Goal: Task Accomplishment & Management: Use online tool/utility

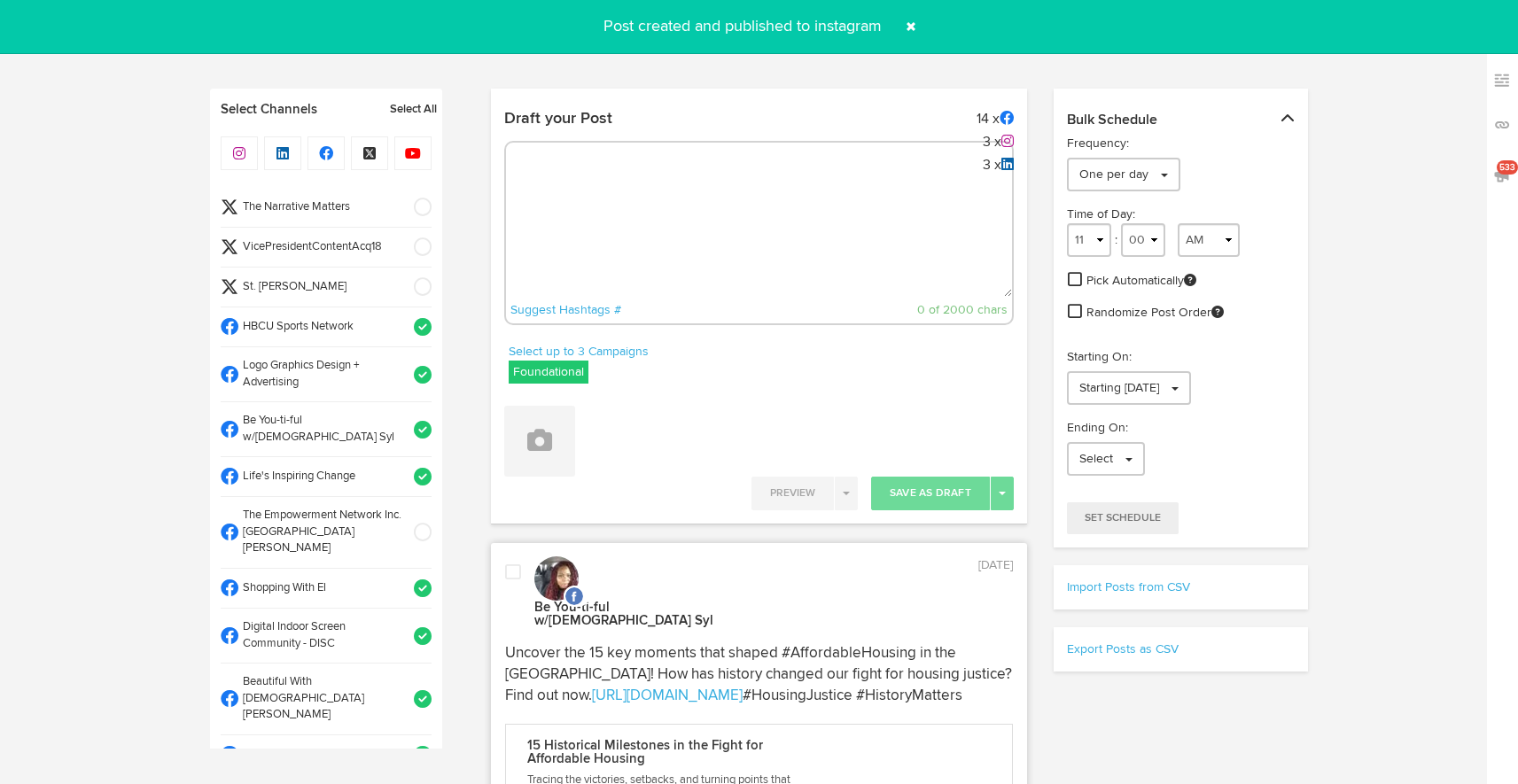
select select "7"
select select "05"
select select "11"
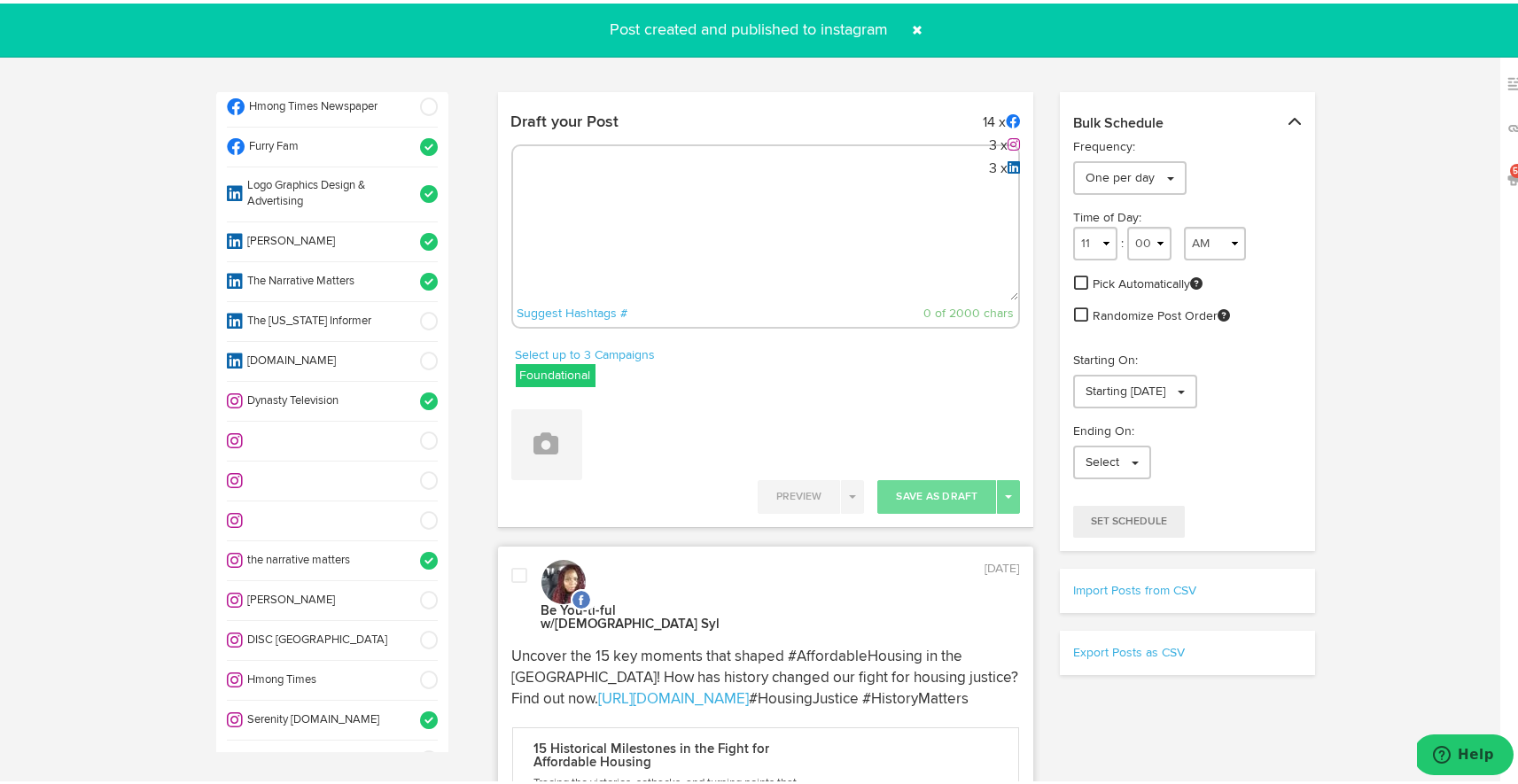
click at [750, 192] on textarea at bounding box center [766, 239] width 506 height 117
paste textarea "Elevate your look with the Alpha Large 06 Pocket Square—perfect for formal even…"
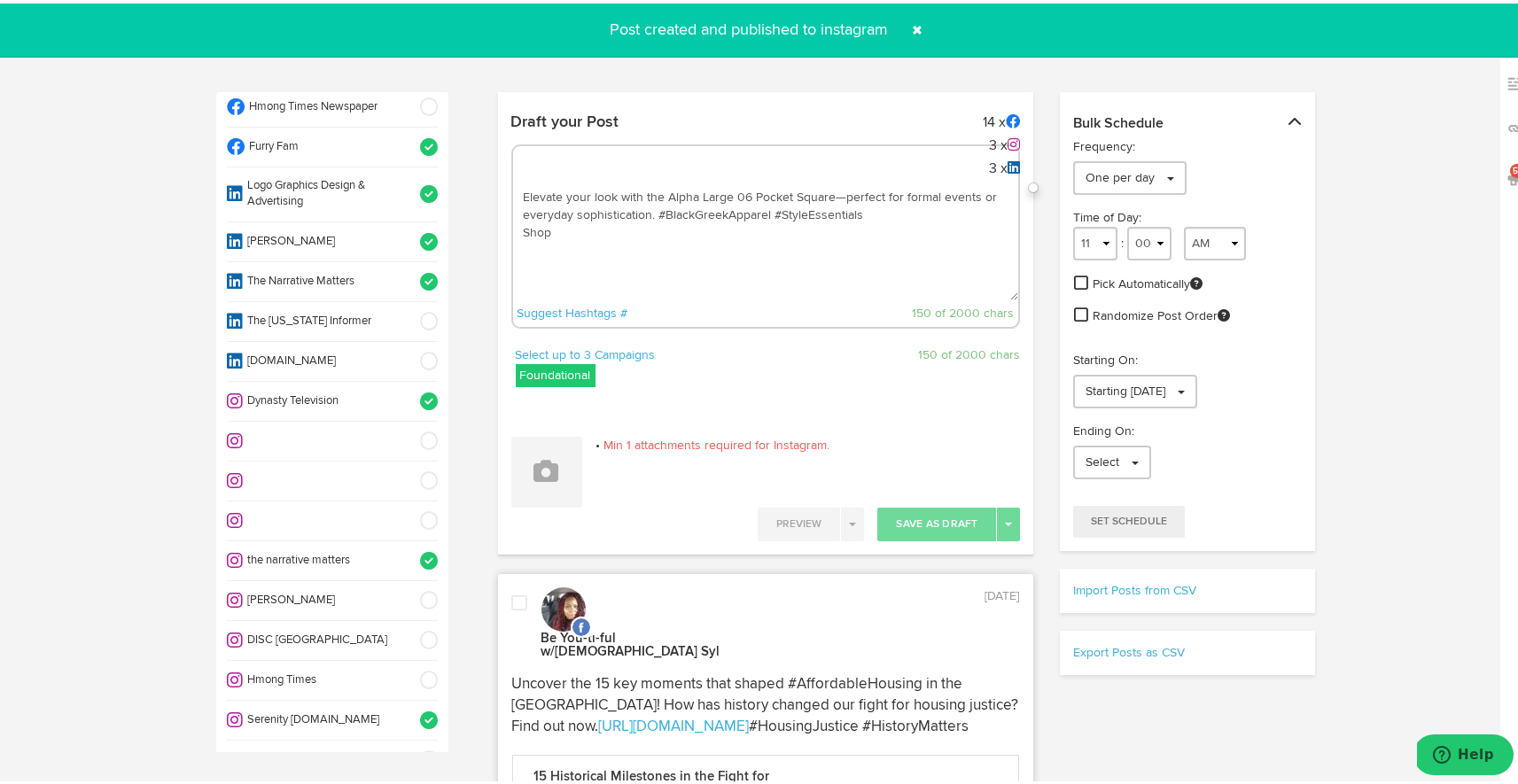
paste textarea "[URL][DOMAIN_NAME]"
click at [882, 211] on textarea "Elevate your look with the Alpha Large 06 Pocket Square—perfect for formal even…" at bounding box center [766, 239] width 506 height 117
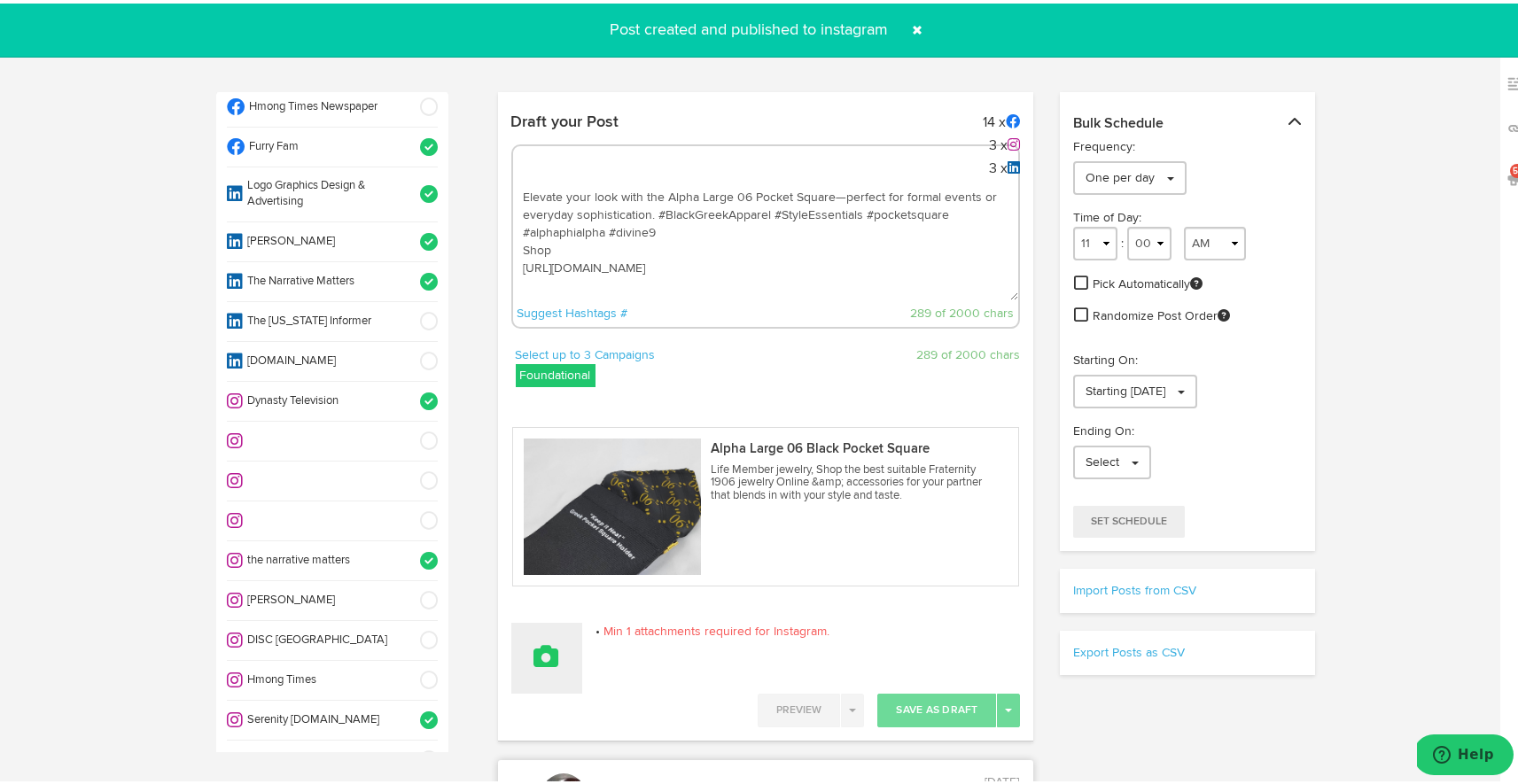
type textarea "Elevate your look with the Alpha Large 06 Pocket Square—perfect for formal even…"
click at [546, 676] on button at bounding box center [547, 655] width 71 height 71
click at [549, 770] on link "Upload Images" at bounding box center [595, 770] width 168 height 28
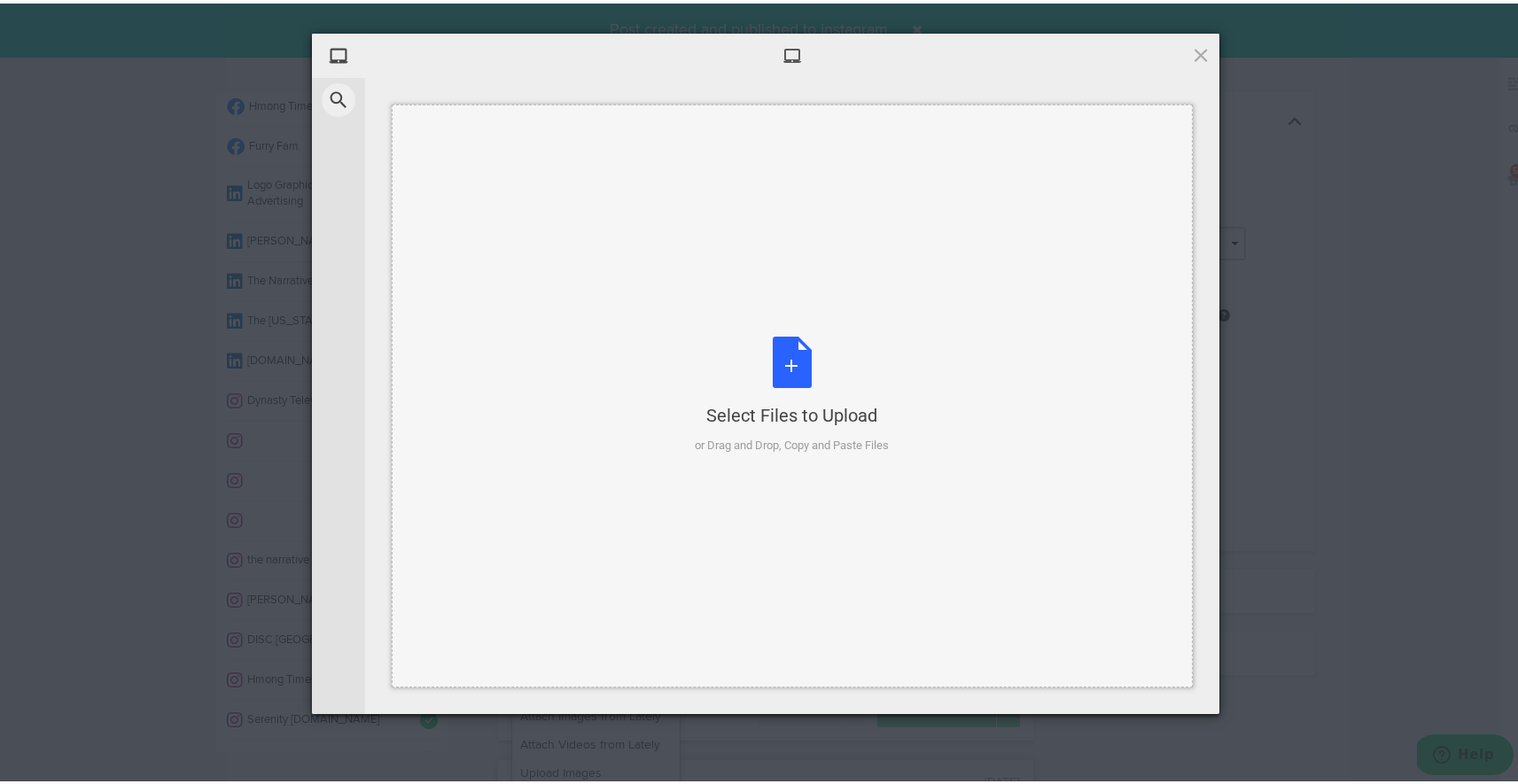
click at [778, 349] on div "Select Files to Upload or Drag and Drop, Copy and Paste Files" at bounding box center [792, 392] width 194 height 118
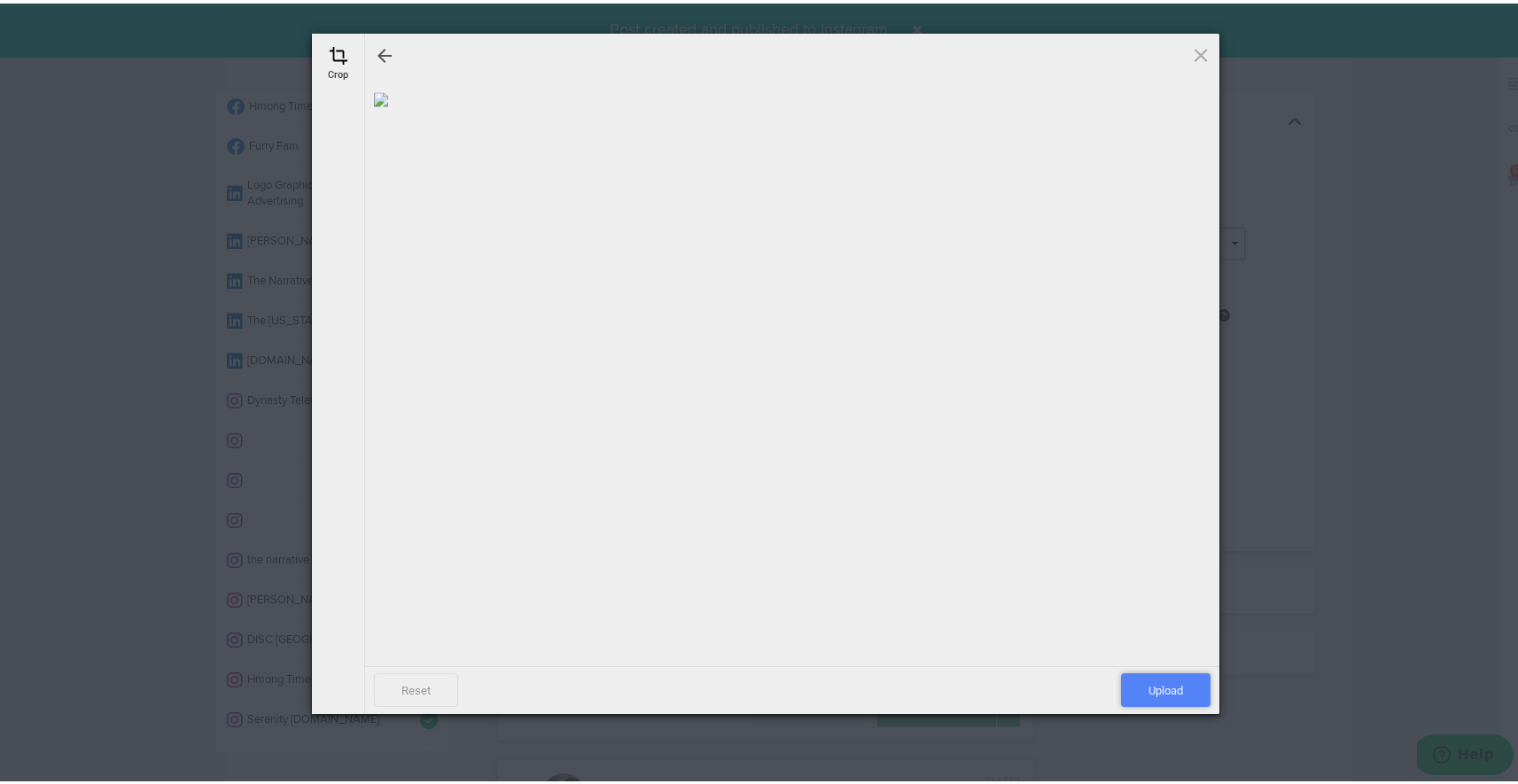
click at [1169, 686] on span "Upload" at bounding box center [1165, 686] width 90 height 34
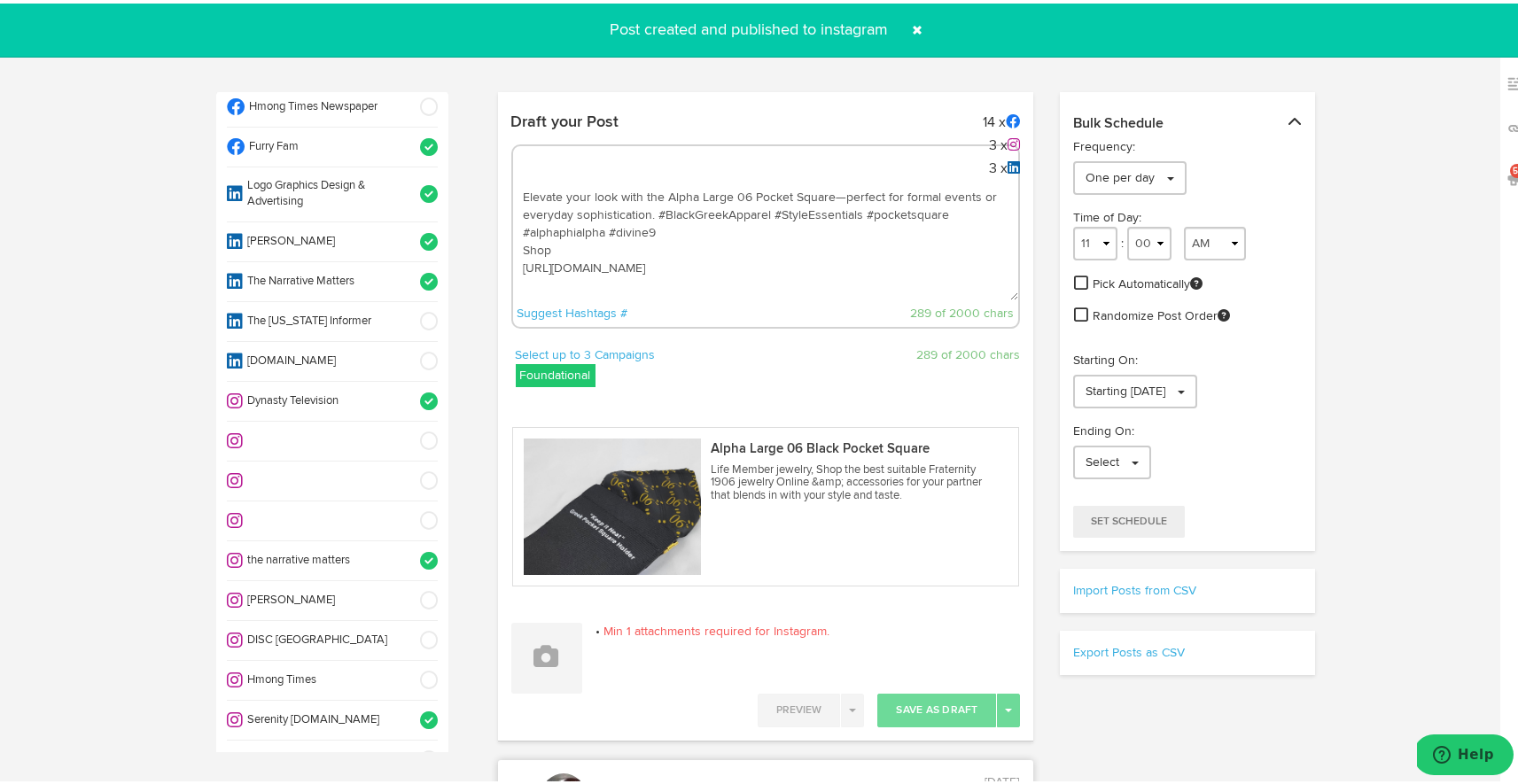
drag, startPoint x: 717, startPoint y: 274, endPoint x: 602, endPoint y: 128, distance: 185.9
click at [602, 128] on div "Draft your Post 14 x 3 x 3 x Elevate your look with the Alpha Large 06 Pocket S…" at bounding box center [766, 223] width 536 height 241
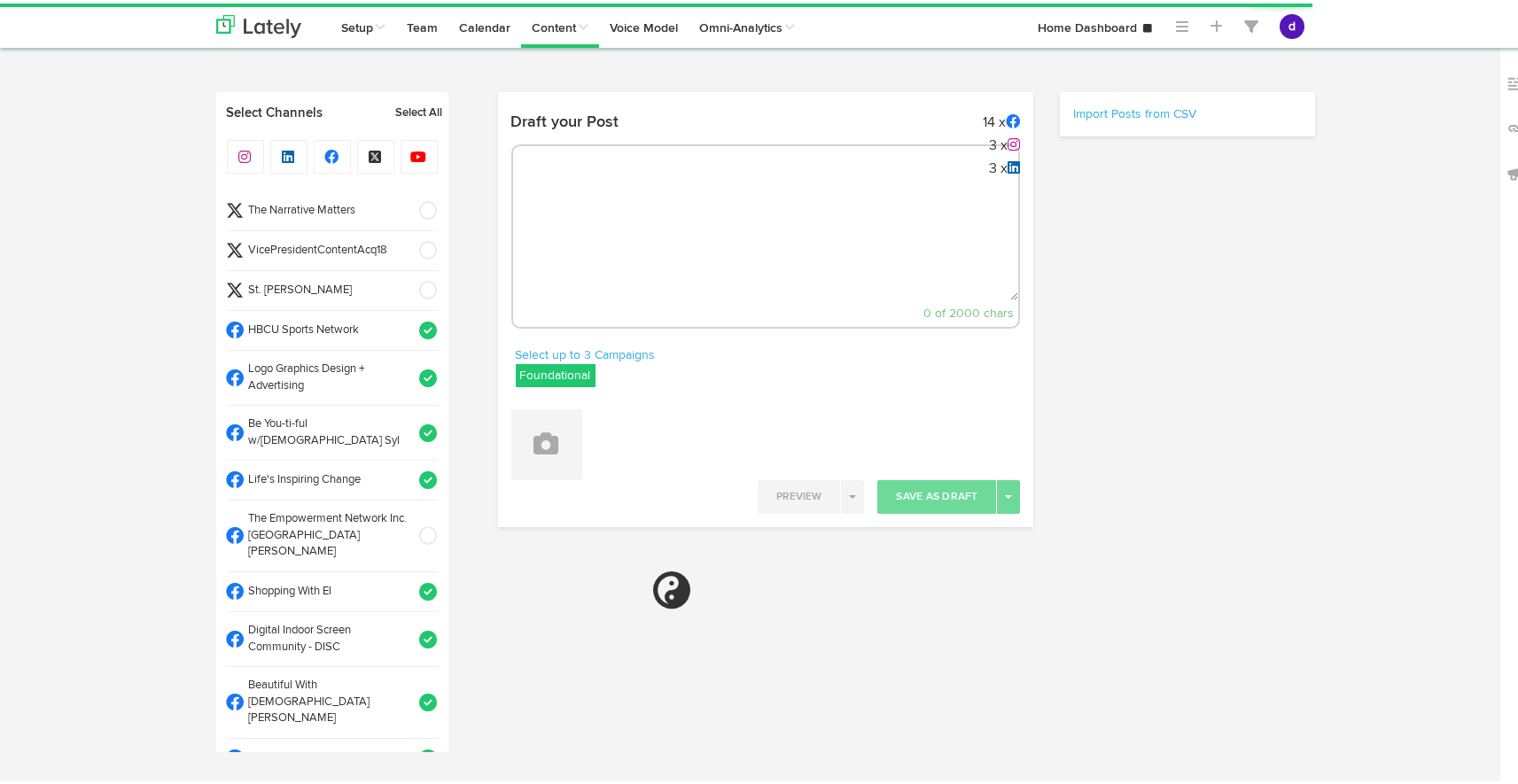
select select "10"
select select "42"
click at [594, 200] on textarea at bounding box center [766, 239] width 506 height 117
paste textarea "Elevate your look with the Alpha Large 06 Pocket Square—perfect for formal even…"
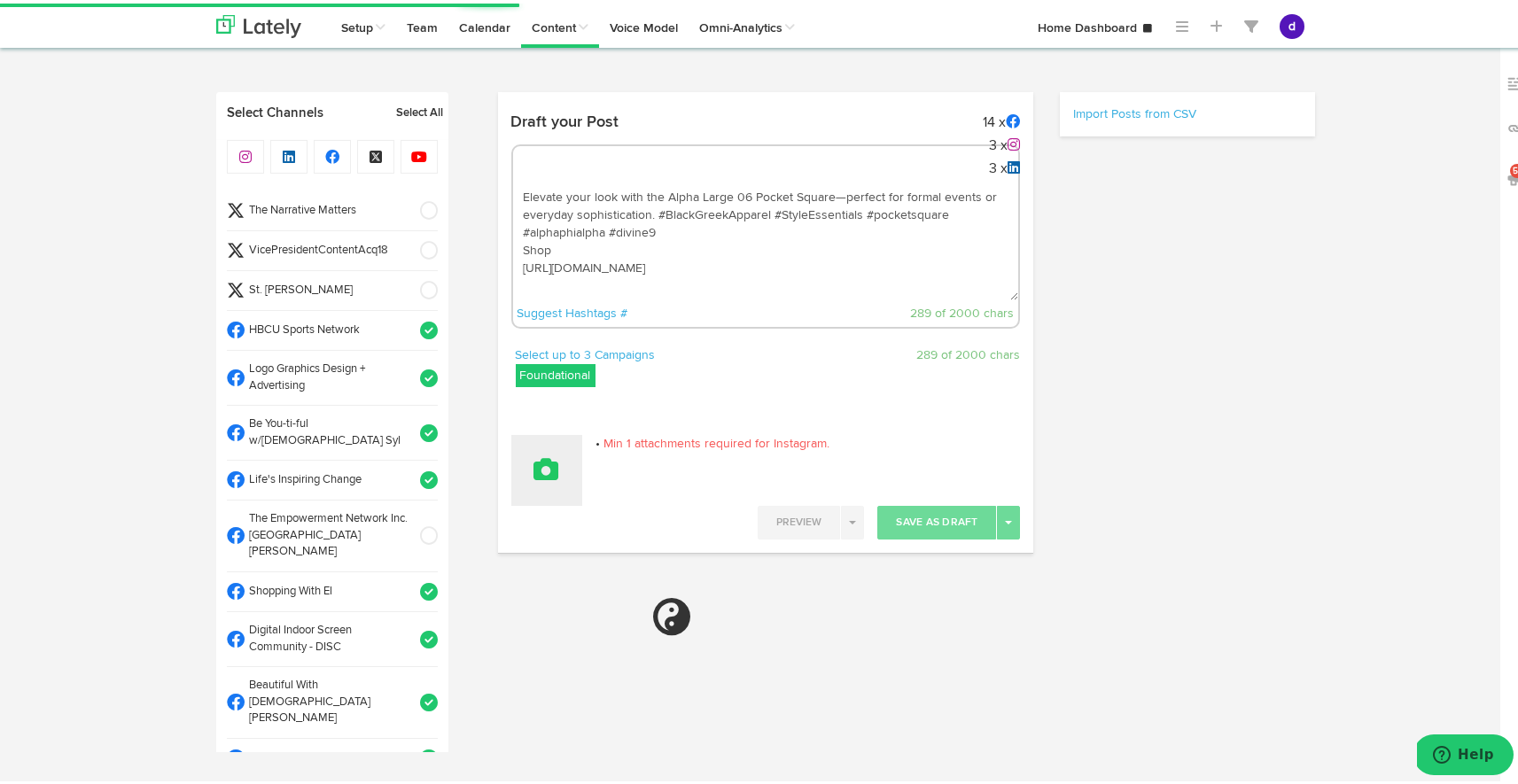
type textarea "Elevate your look with the Alpha Large 06 Pocket Square—perfect for formal even…"
click at [544, 480] on button at bounding box center [547, 466] width 71 height 71
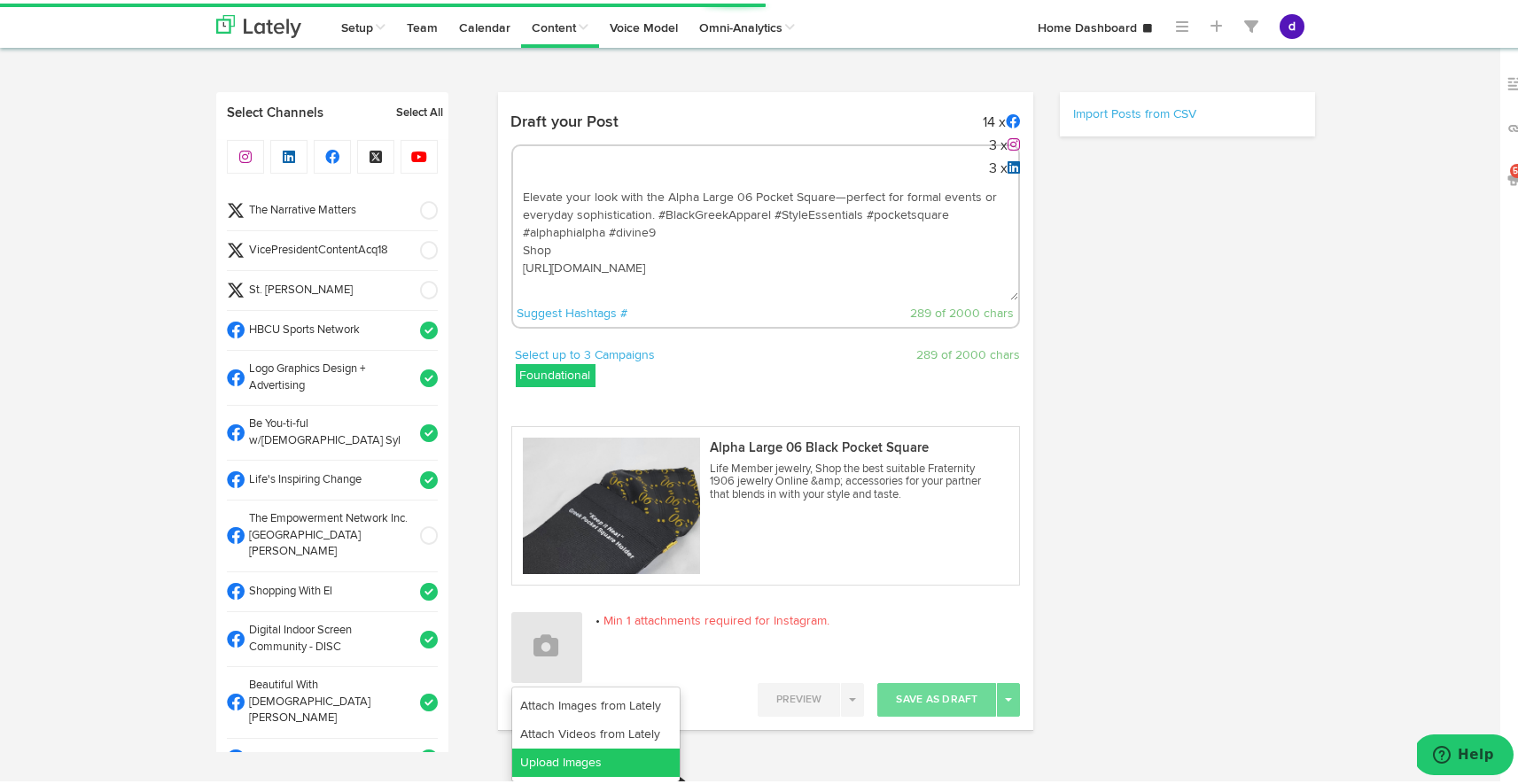
click at [562, 754] on link "Upload Images" at bounding box center [595, 759] width 168 height 28
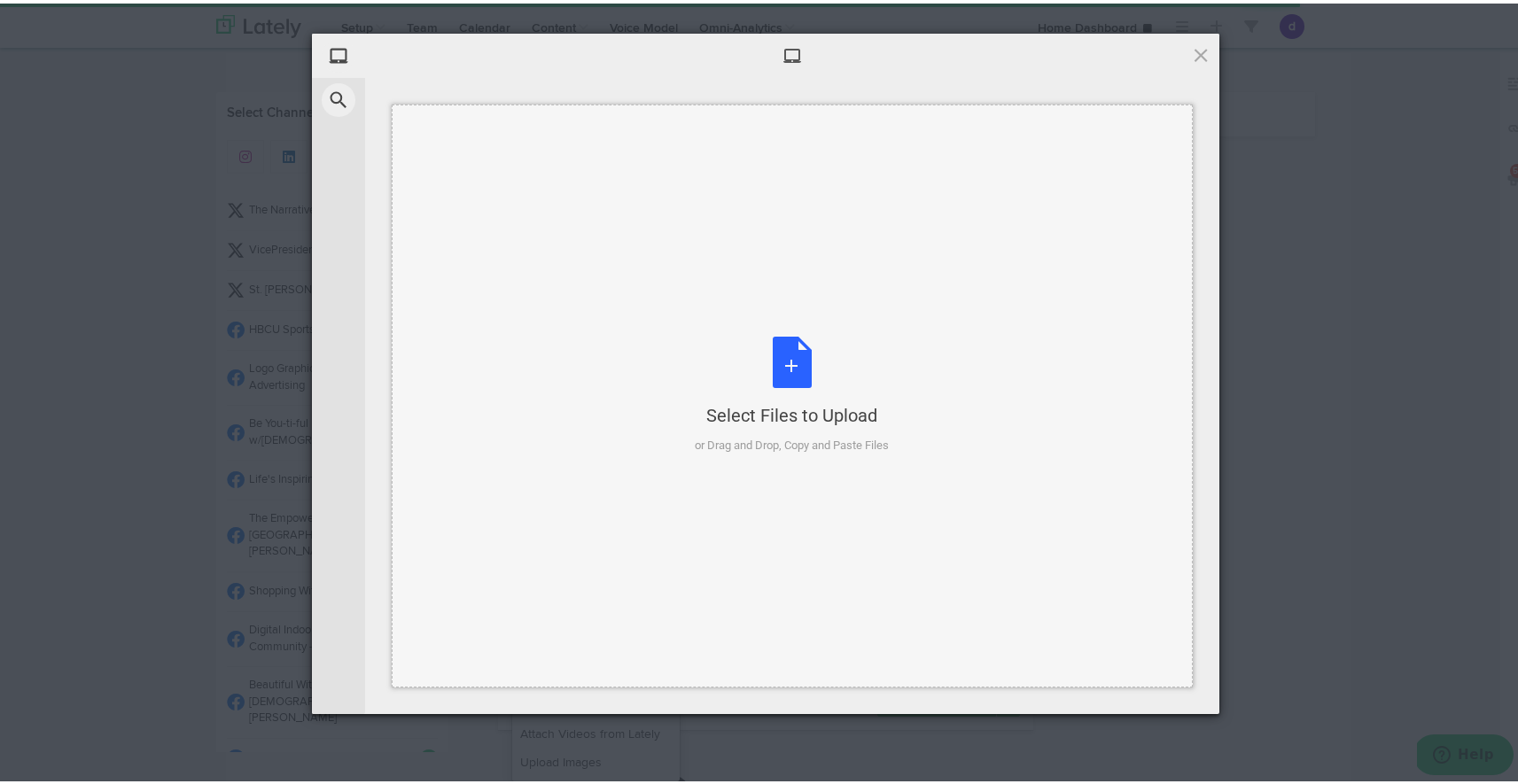
click at [790, 353] on div "Select Files to Upload or Drag and Drop, Copy and Paste Files" at bounding box center [792, 392] width 194 height 118
select select "11"
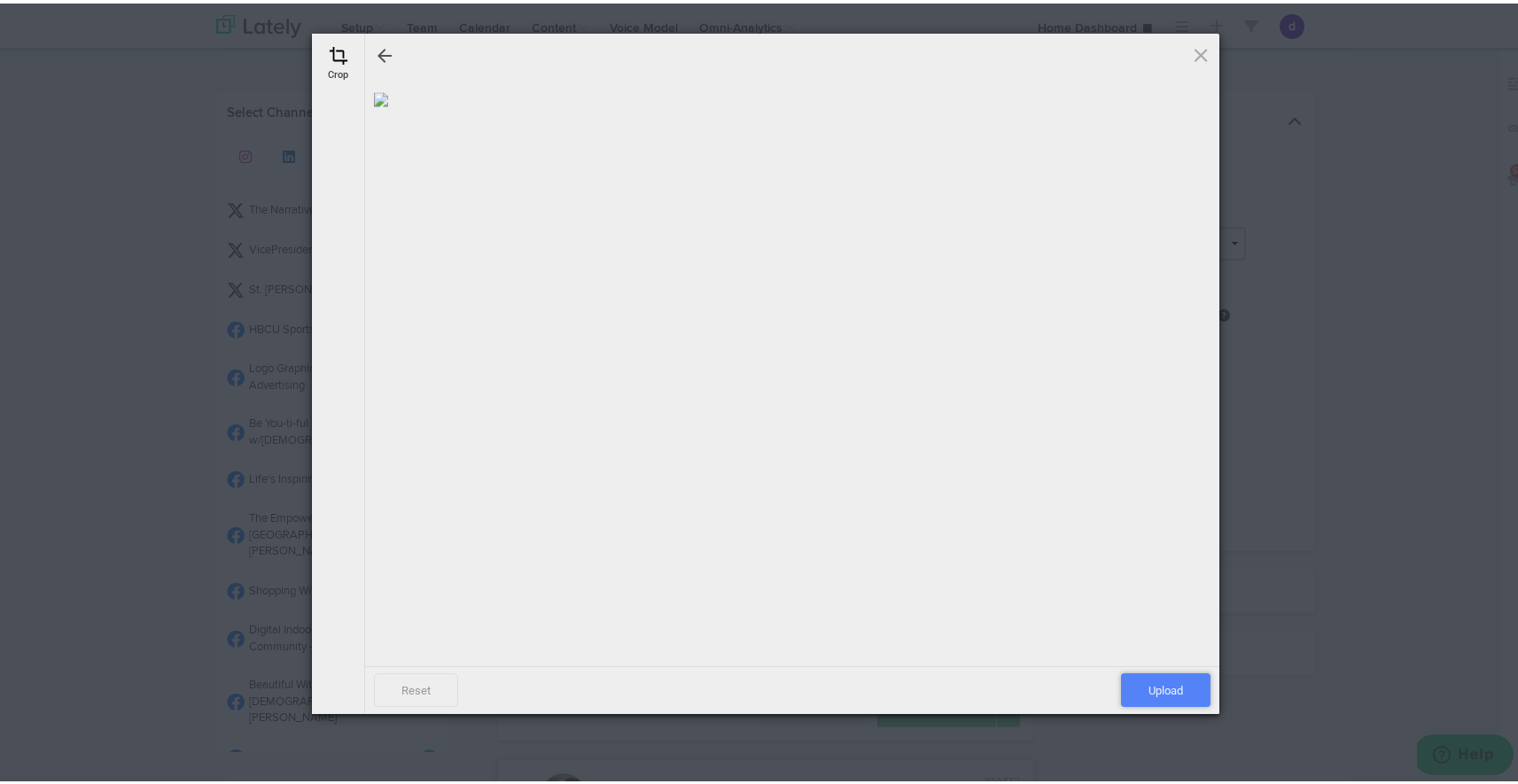
click at [1171, 690] on span "Upload" at bounding box center [1165, 686] width 90 height 34
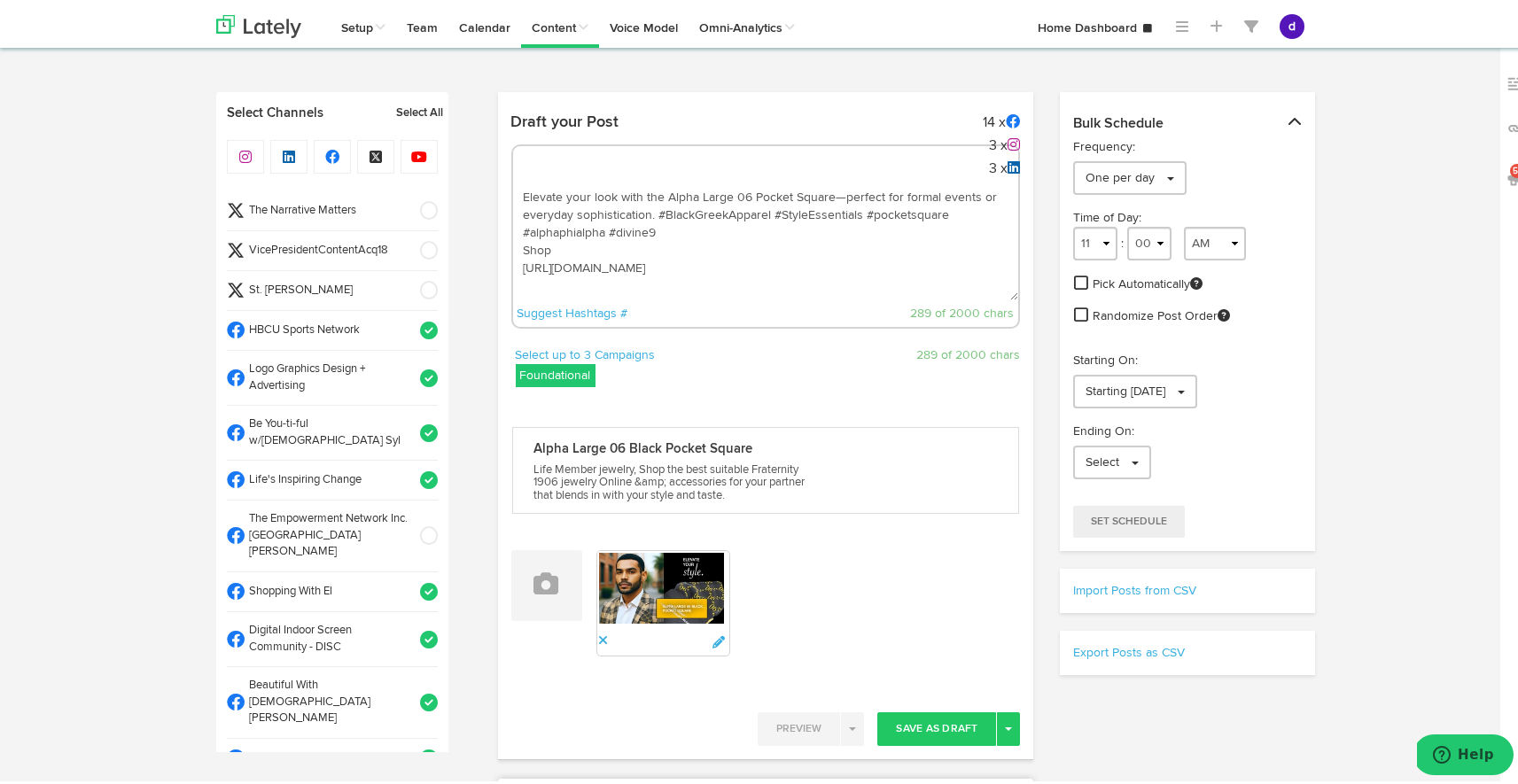
click at [410, 246] on span at bounding box center [422, 247] width 29 height 18
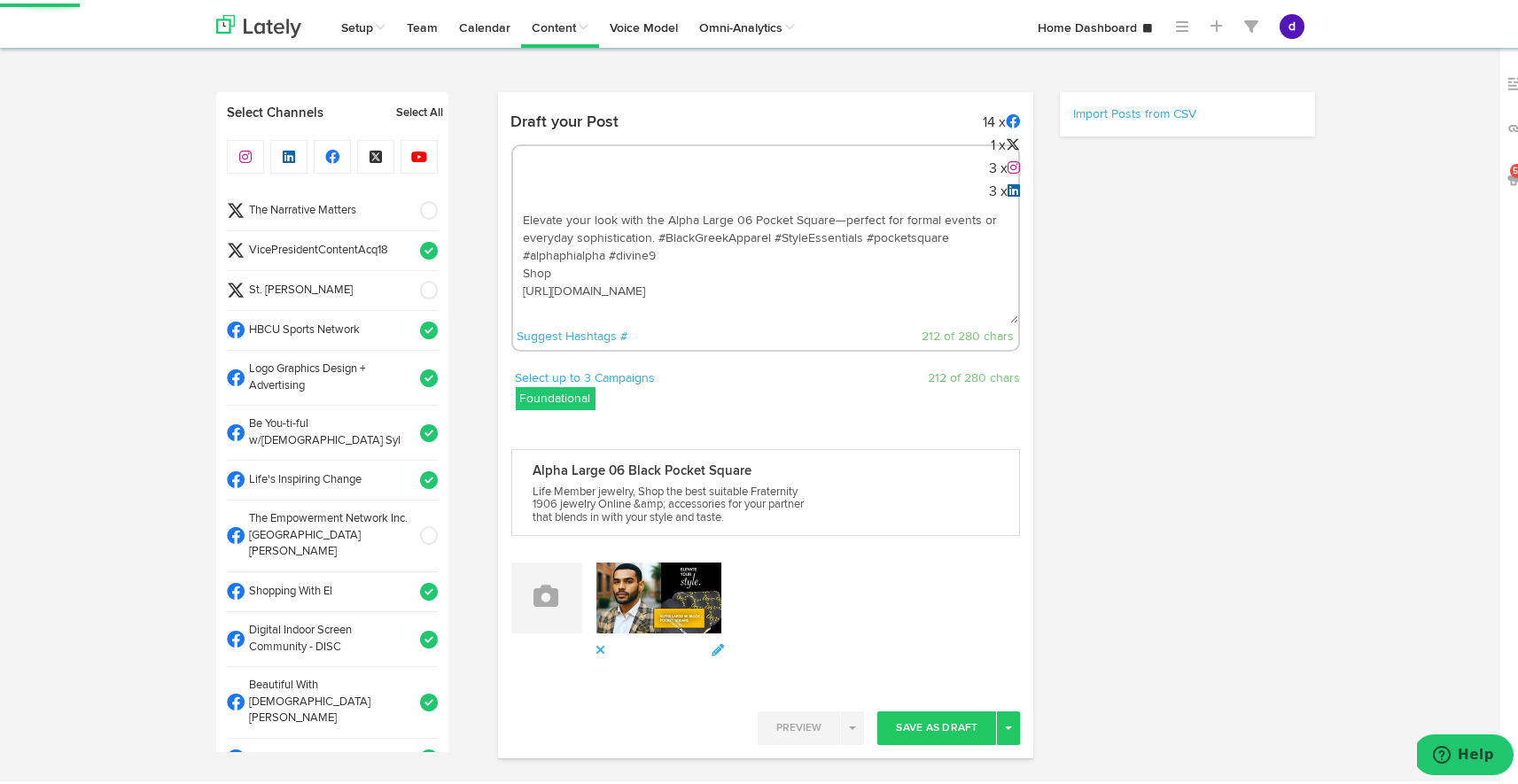
click at [410, 189] on li "The Narrative Matters" at bounding box center [333, 208] width 211 height 40
select select "11"
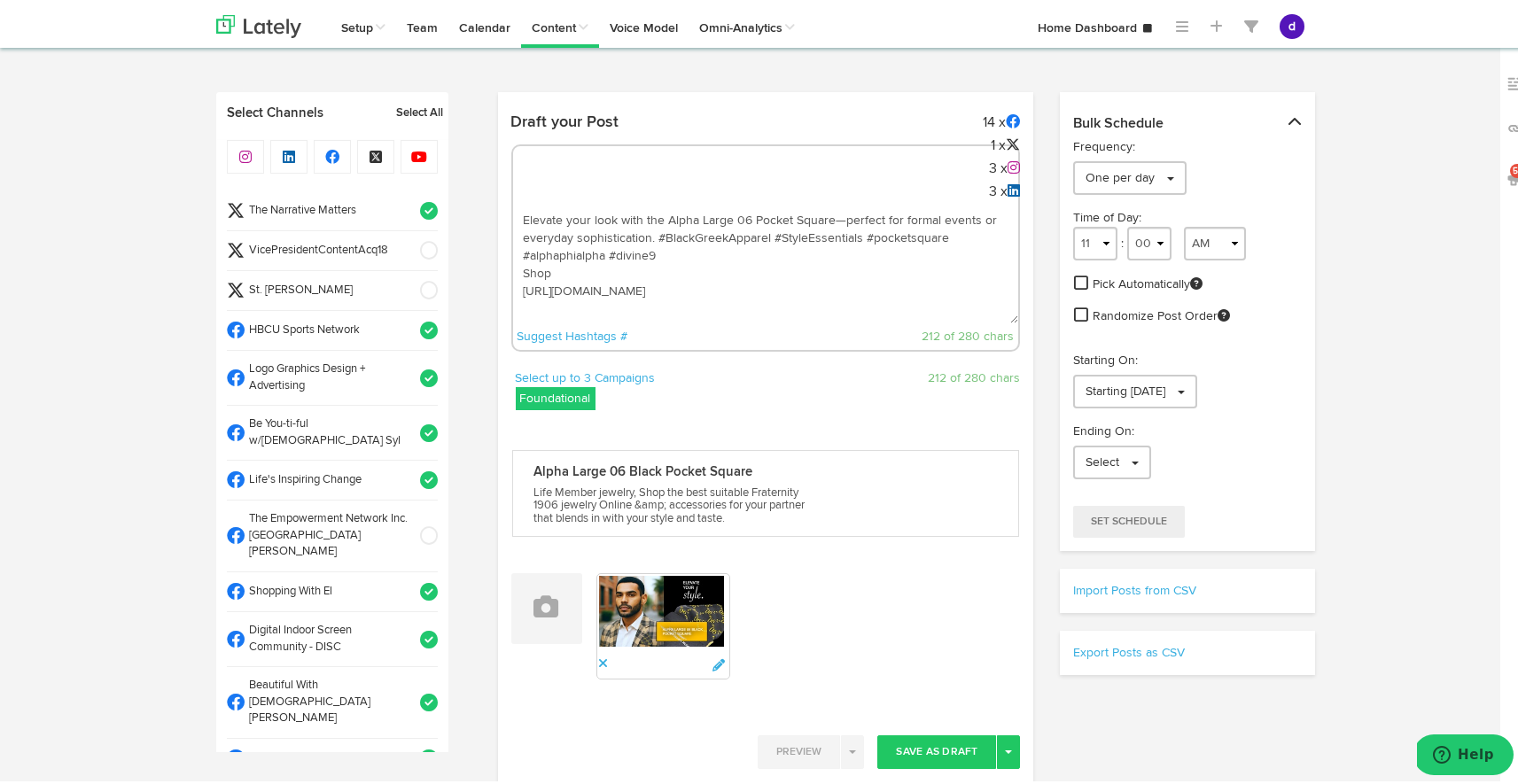
click at [824, 218] on textarea "Elevate your look with the Alpha Large 06 Pocket Square—perfect for formal even…" at bounding box center [766, 262] width 506 height 117
click at [843, 217] on textarea "Elevate your look with the Alpha Large 06 Pocket Square form #worldwideorigins …" at bounding box center [766, 262] width 506 height 117
drag, startPoint x: 690, startPoint y: 251, endPoint x: 614, endPoint y: 249, distance: 76.0
click at [614, 249] on textarea "Elevate your look with the Alpha Large 06 Pocket Square from #worldwideorigins …" at bounding box center [766, 262] width 506 height 117
click at [848, 255] on textarea "Elevate your look with the Alpha Large 06 Pocket Square from #worldwideorigins …" at bounding box center [766, 262] width 506 height 117
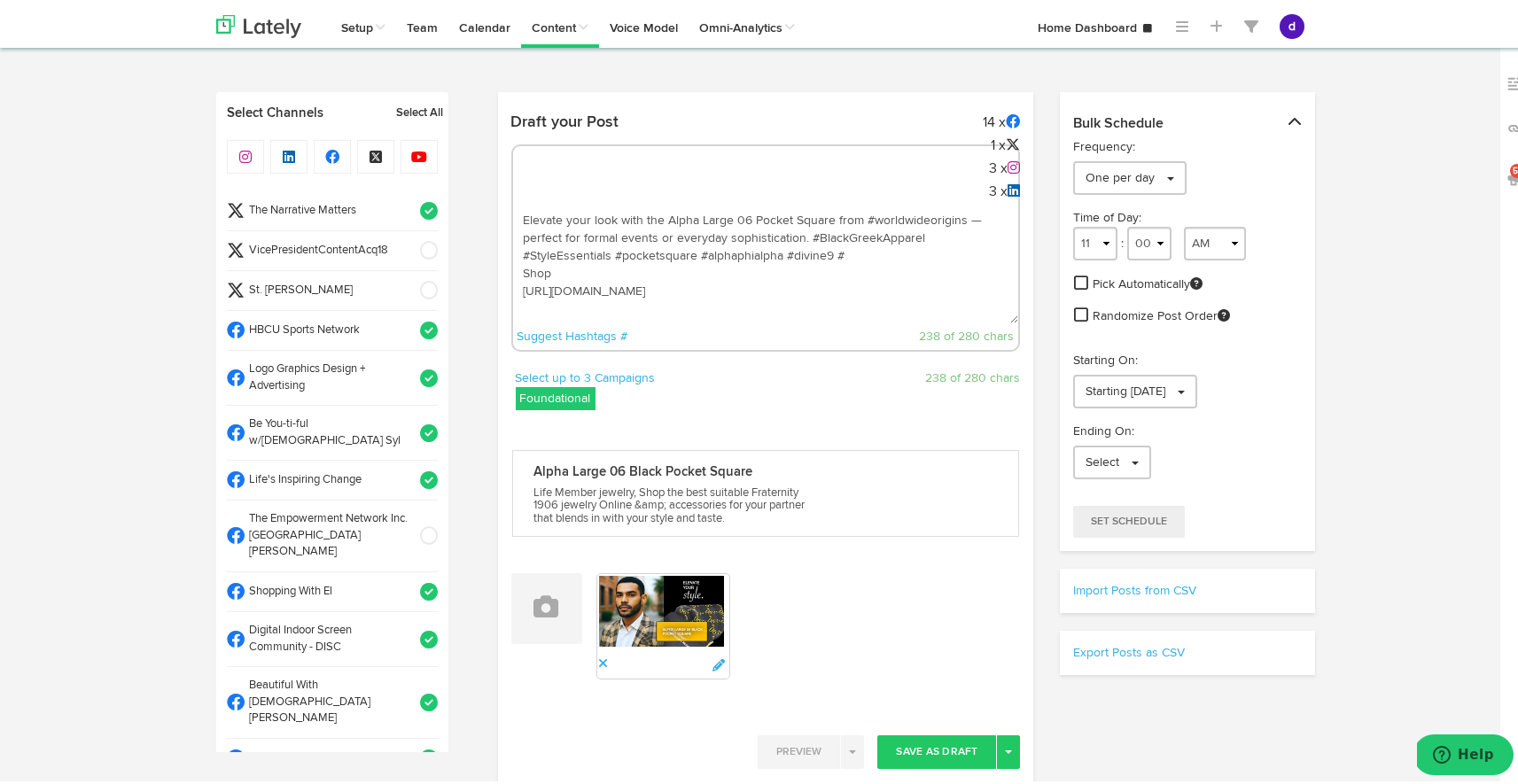
paste textarea "how to fold pocket square"
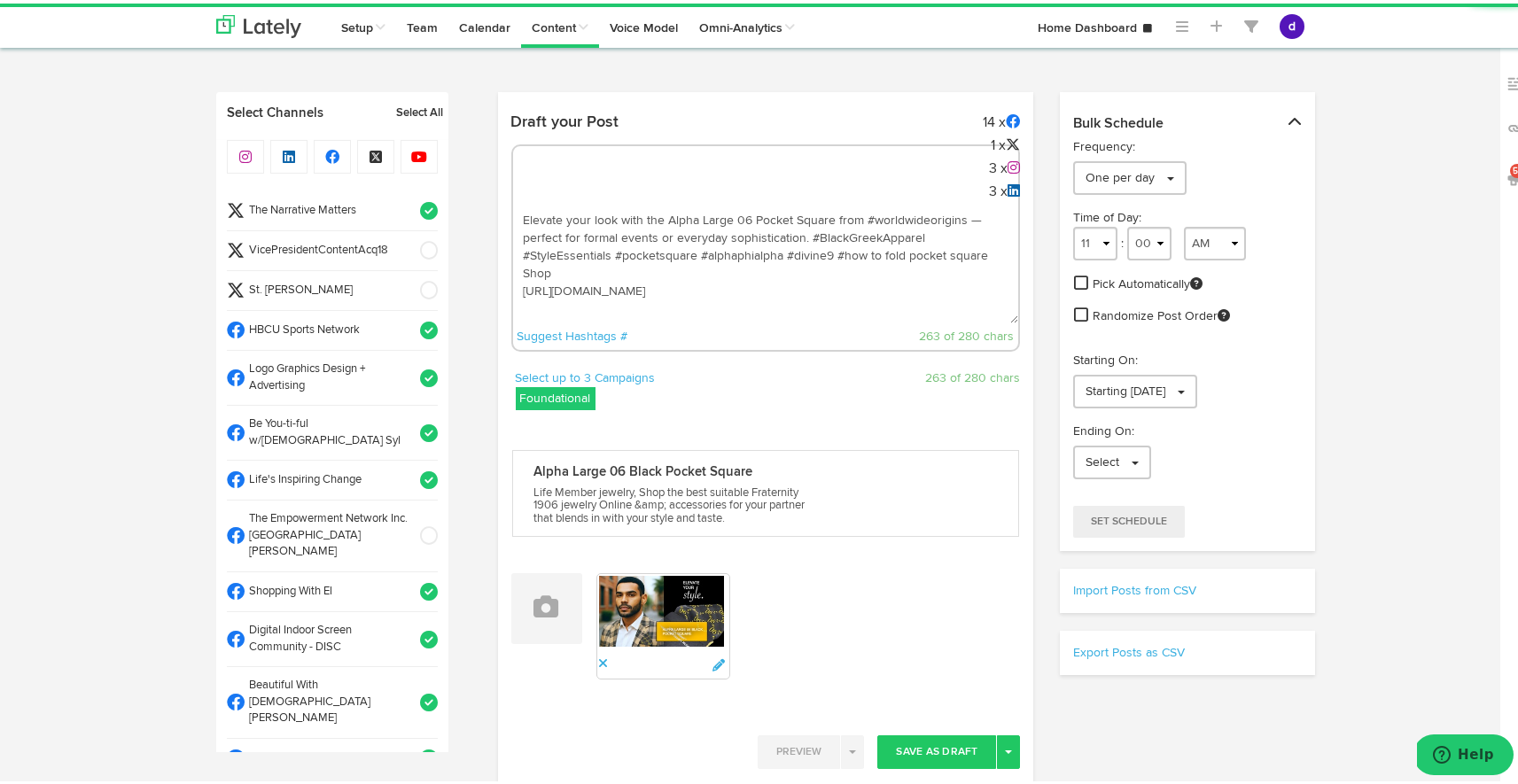
click at [866, 255] on textarea "Elevate your look with the Alpha Large 06 Pocket Square from #worldwideorigins …" at bounding box center [766, 262] width 506 height 117
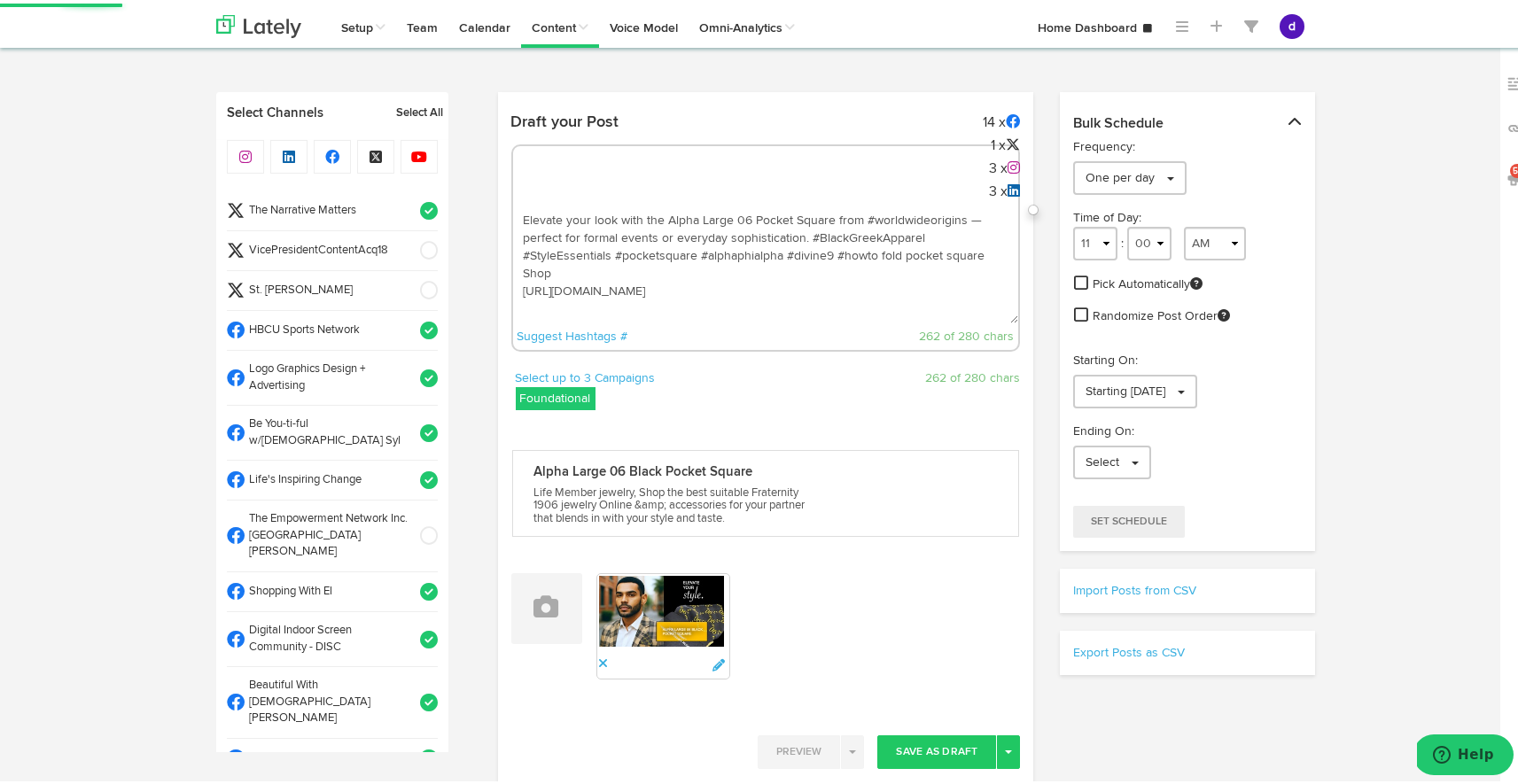
click at [875, 251] on textarea "Elevate your look with the Alpha Large 06 Pocket Square from #worldwideorigins …" at bounding box center [766, 262] width 506 height 117
click at [896, 254] on textarea "Elevate your look with the Alpha Large 06 Pocket Square from #worldwideorigins …" at bounding box center [766, 262] width 506 height 117
click at [933, 254] on textarea "Elevate your look with the Alpha Large 06 Pocket Square from #worldwideorigins …" at bounding box center [766, 262] width 506 height 117
drag, startPoint x: 689, startPoint y: 252, endPoint x: 609, endPoint y: 251, distance: 80.0
click at [609, 251] on textarea "Elevate your look with the Alpha Large 06 Pocket Square from #worldwideorigins …" at bounding box center [766, 262] width 506 height 117
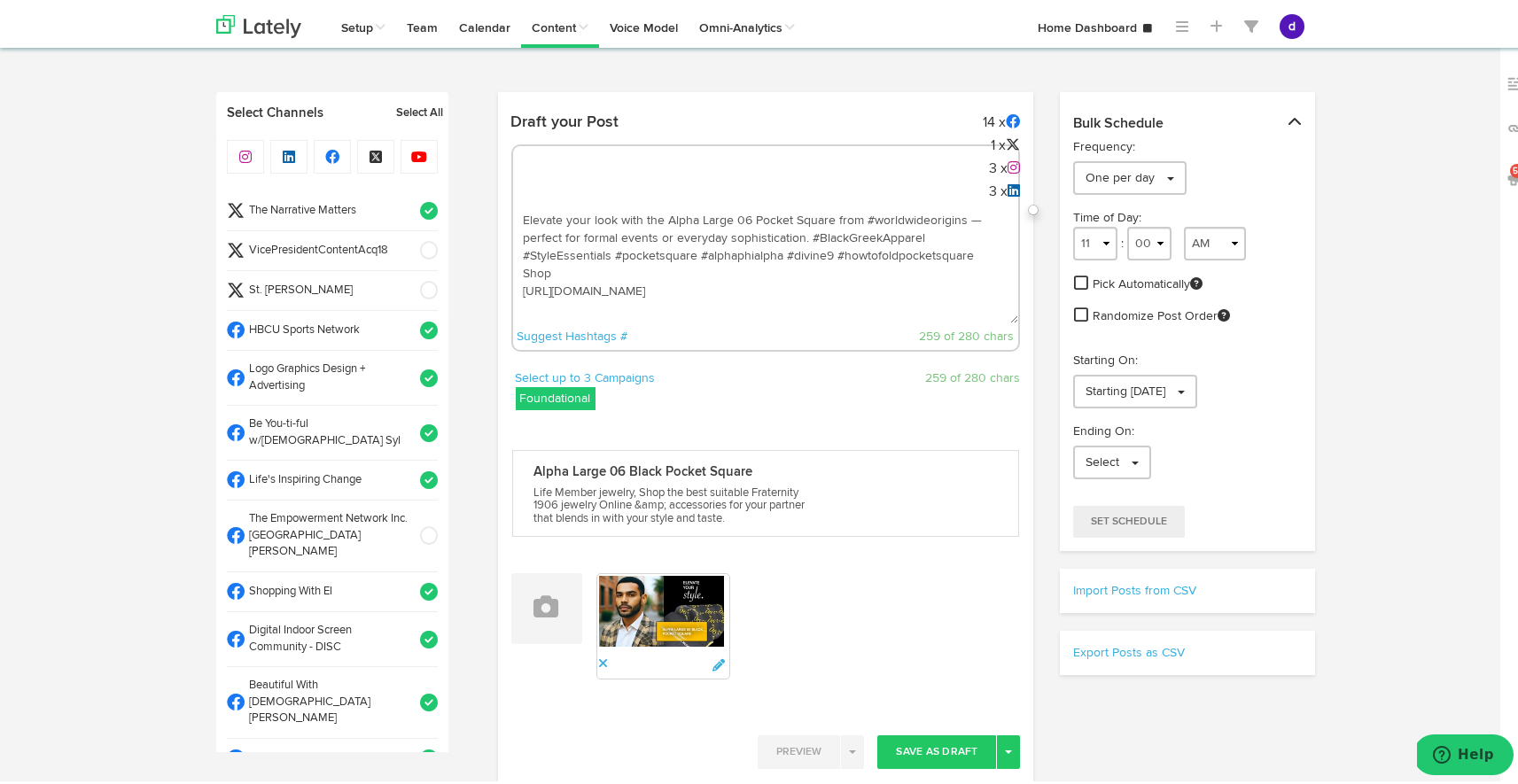
click at [684, 255] on textarea "Elevate your look with the Alpha Large 06 Pocket Square from #worldwideorigins …" at bounding box center [766, 262] width 506 height 117
click at [688, 257] on textarea "Elevate your look with the Alpha Large 06 Pocket Square from #worldwideorigins …" at bounding box center [766, 262] width 506 height 117
drag, startPoint x: 814, startPoint y: 254, endPoint x: 729, endPoint y: 256, distance: 85.0
click at [729, 256] on textarea "Elevate your look with the Alpha Large 06 Pocket Square from #worldwideorigins …" at bounding box center [766, 262] width 506 height 117
drag, startPoint x: 877, startPoint y: 258, endPoint x: 727, endPoint y: 251, distance: 150.2
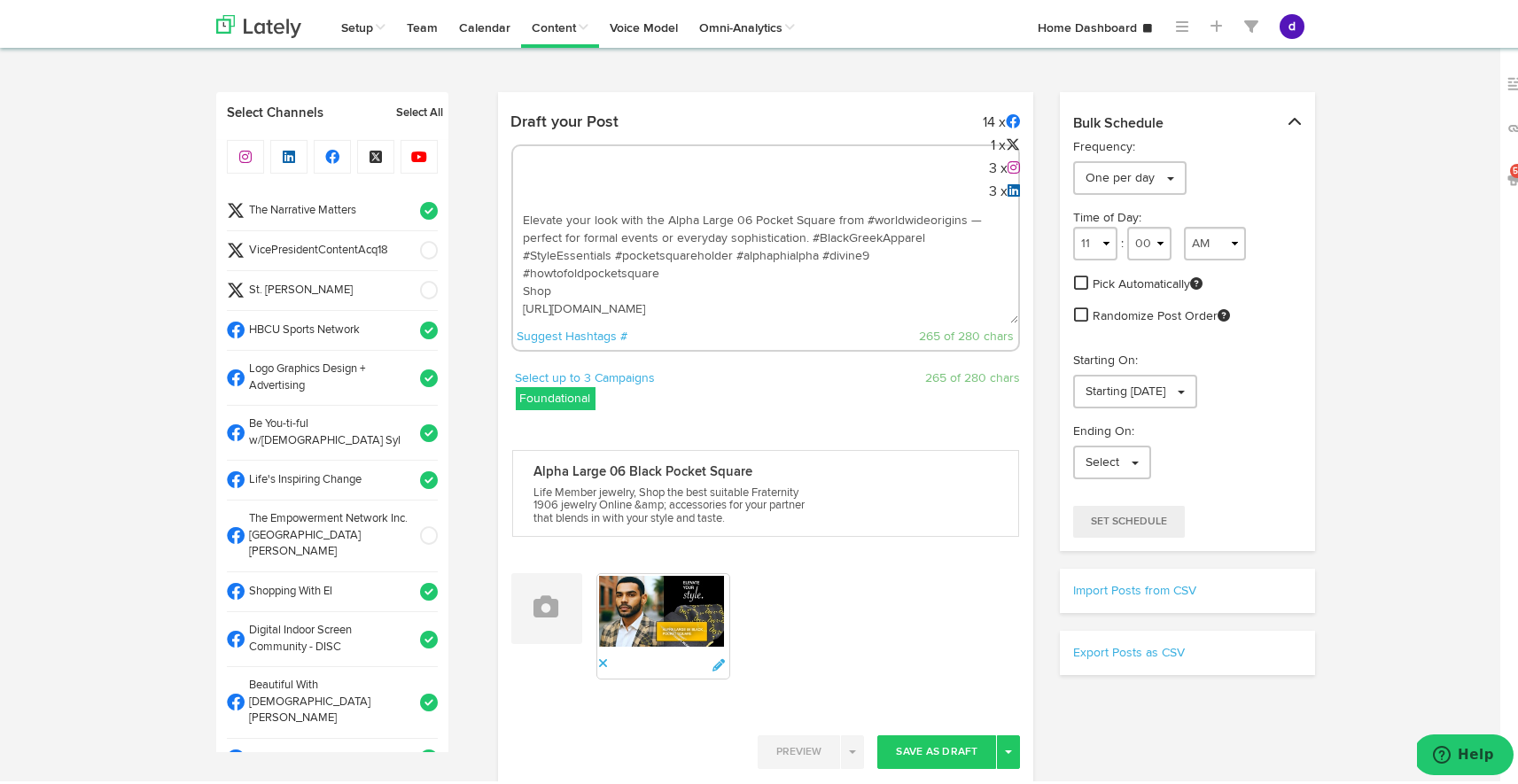
click at [727, 251] on textarea "Elevate your look with the Alpha Large 06 Pocket Square from #worldwideorigins …" at bounding box center [766, 262] width 506 height 117
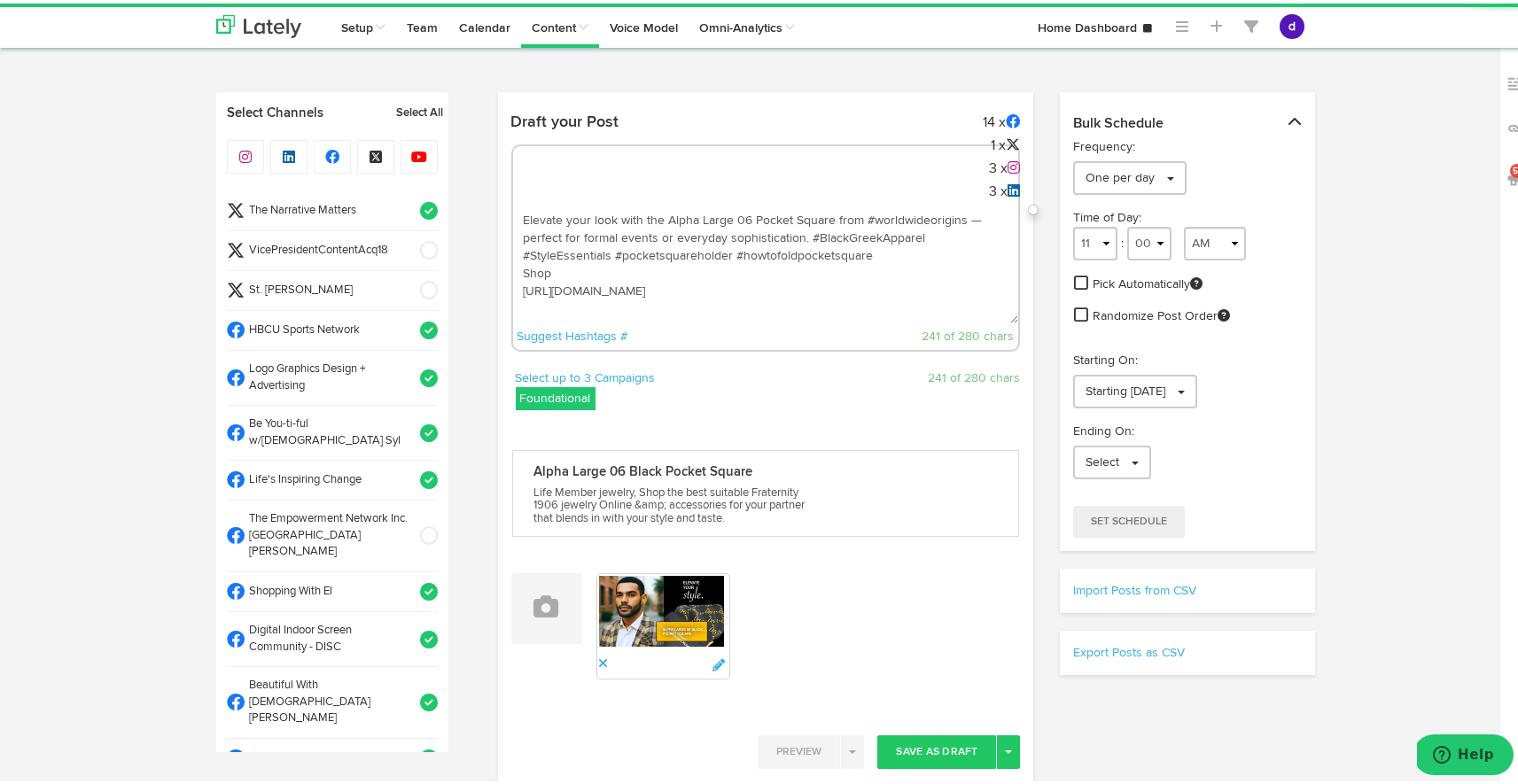
click at [802, 234] on textarea "Elevate your look with the Alpha Large 06 Pocket Square from #worldwideorigins …" at bounding box center [766, 262] width 506 height 117
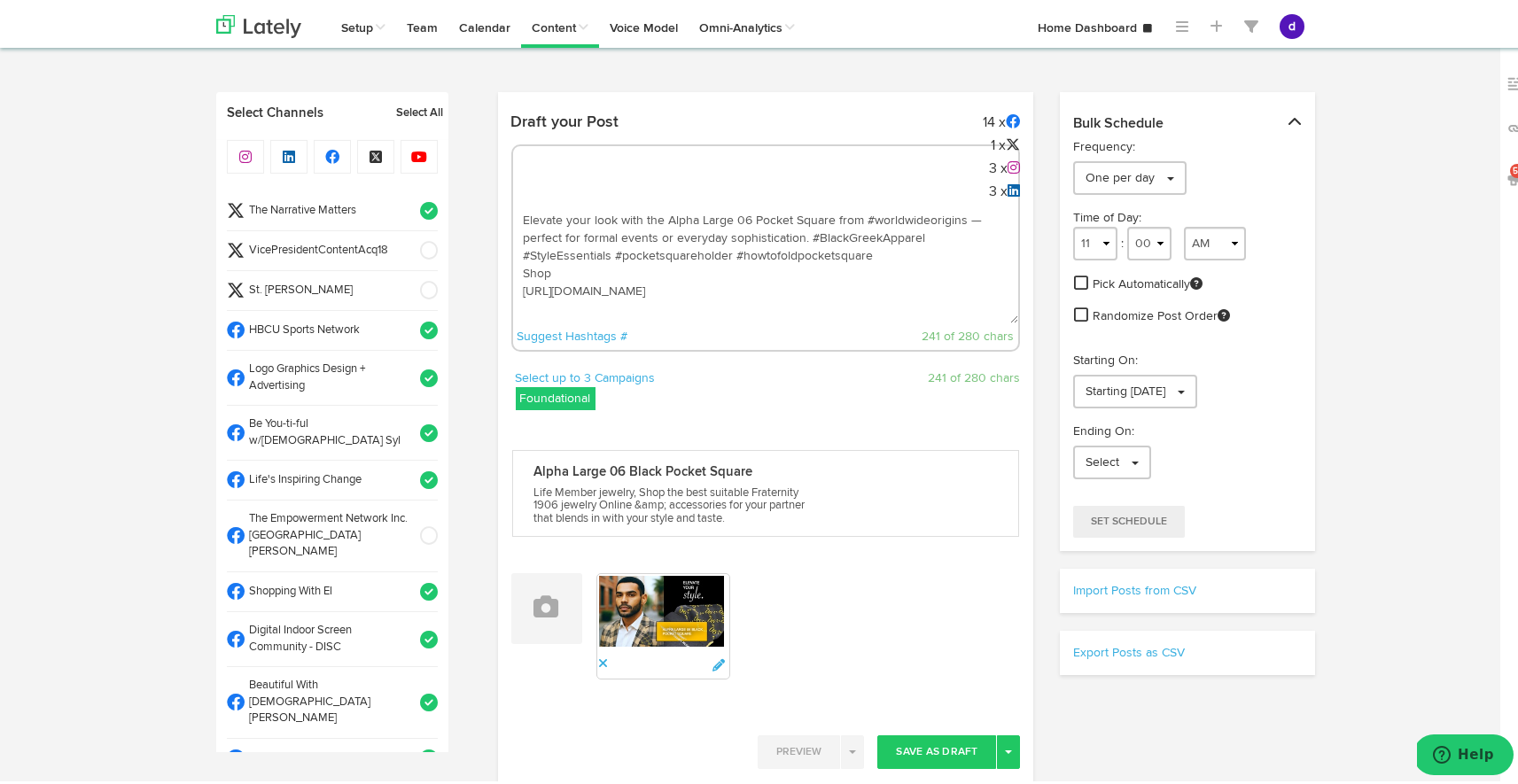
paste textarea "alphaphialpha #divine9 #"
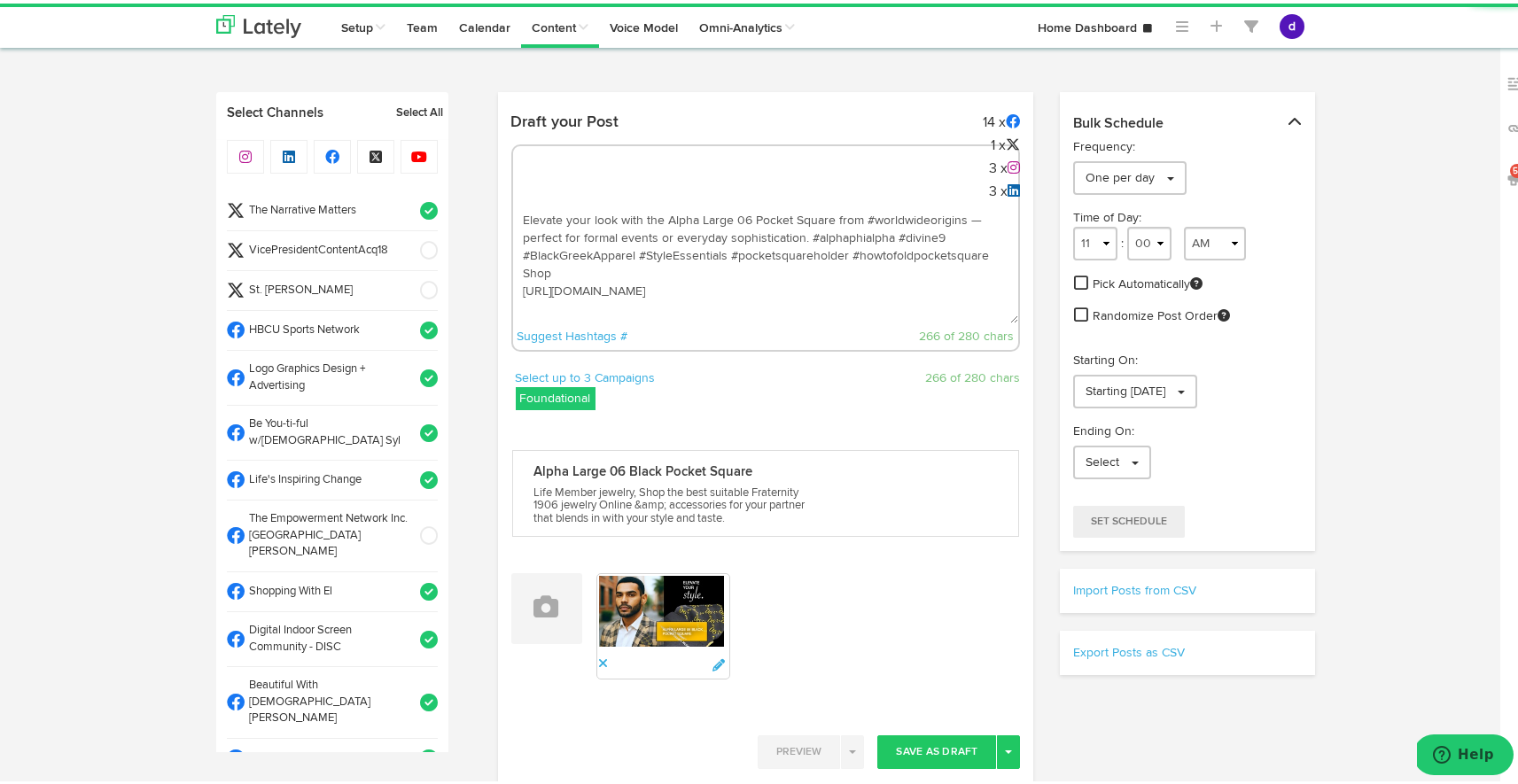
drag, startPoint x: 709, startPoint y: 316, endPoint x: 478, endPoint y: 177, distance: 269.6
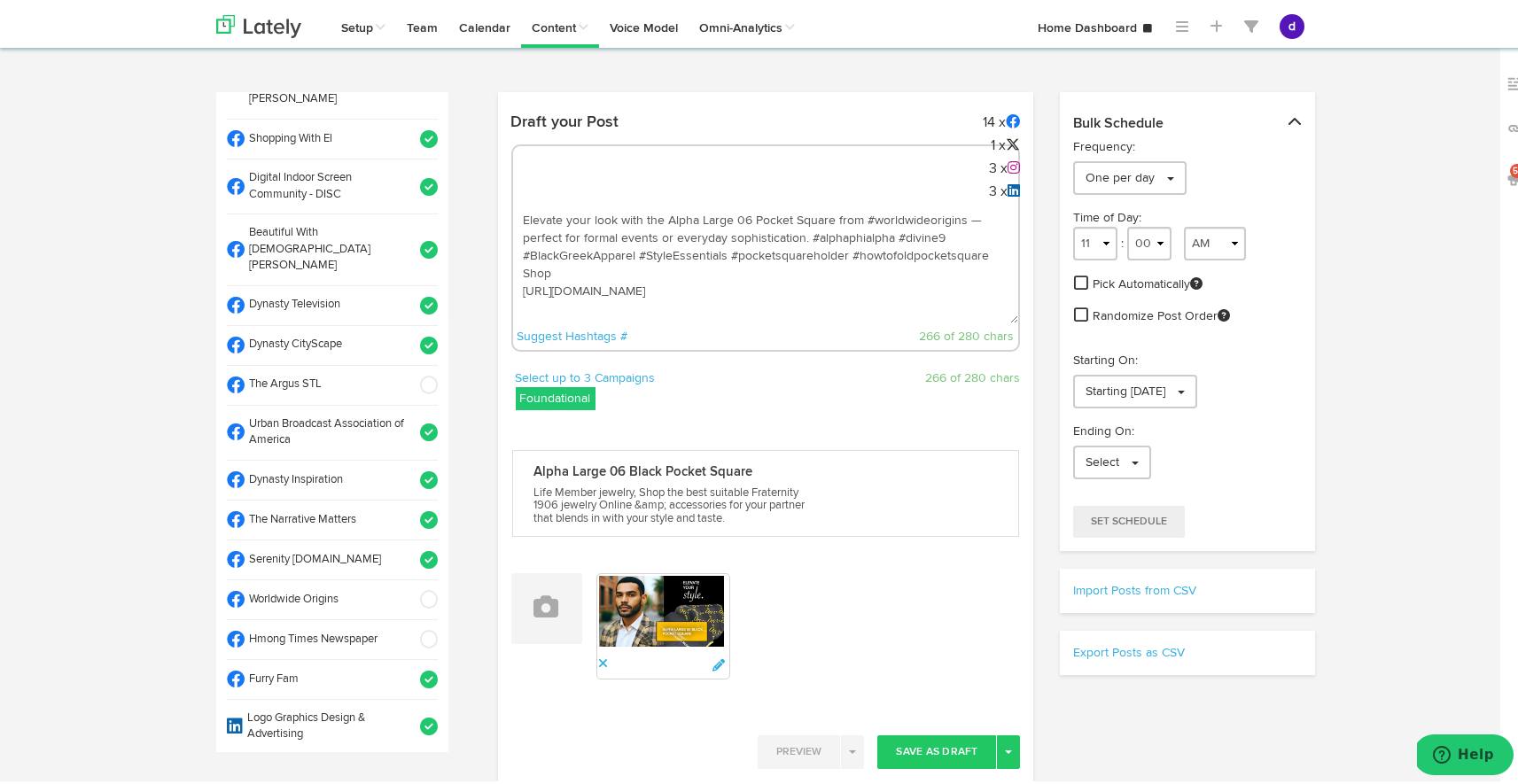
scroll to position [466, 0]
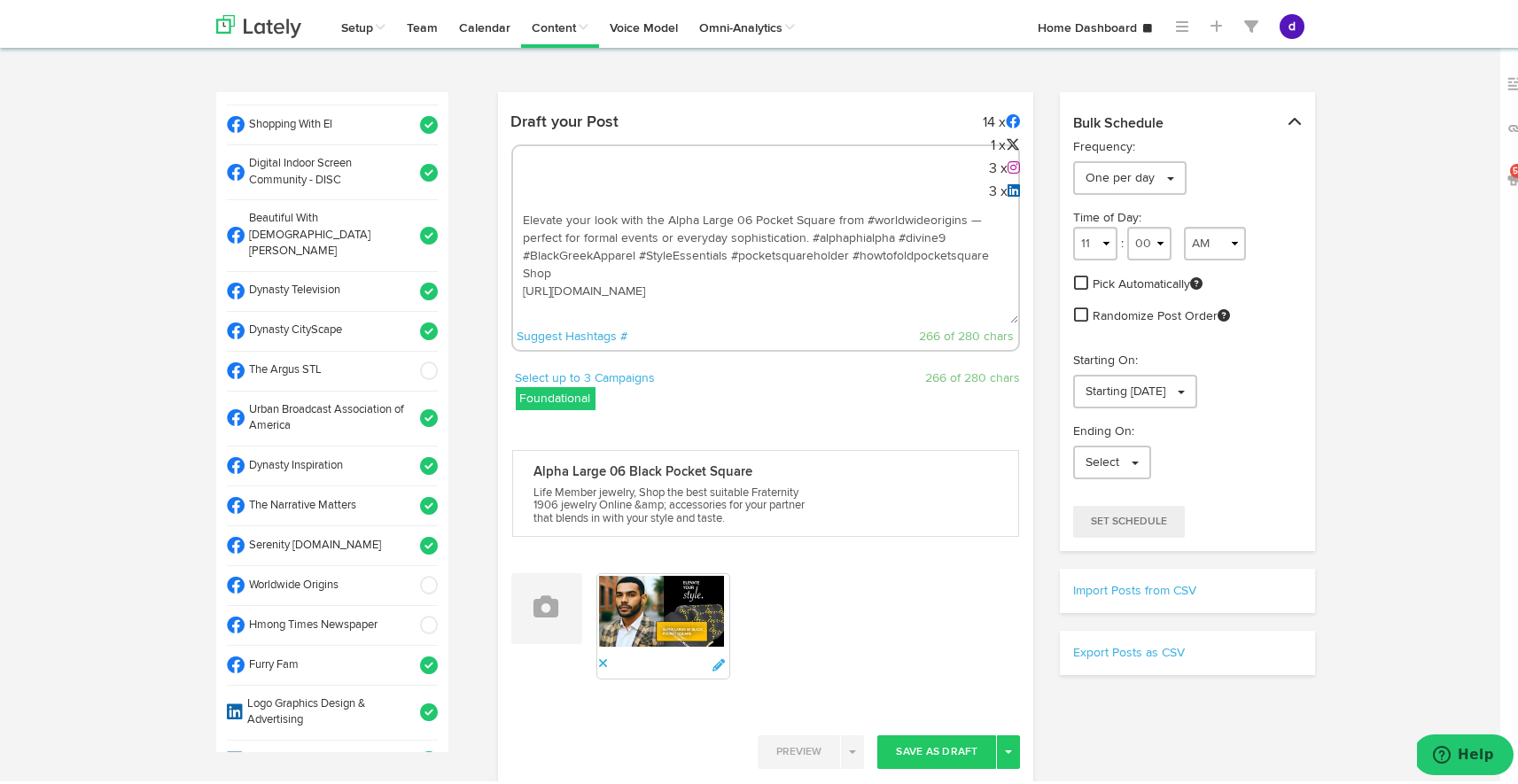
type textarea "Elevate your look with the Alpha Large 06 Pocket Square from #worldwideorigins …"
click at [408, 358] on span at bounding box center [422, 367] width 29 height 18
click at [408, 573] on span at bounding box center [422, 582] width 29 height 18
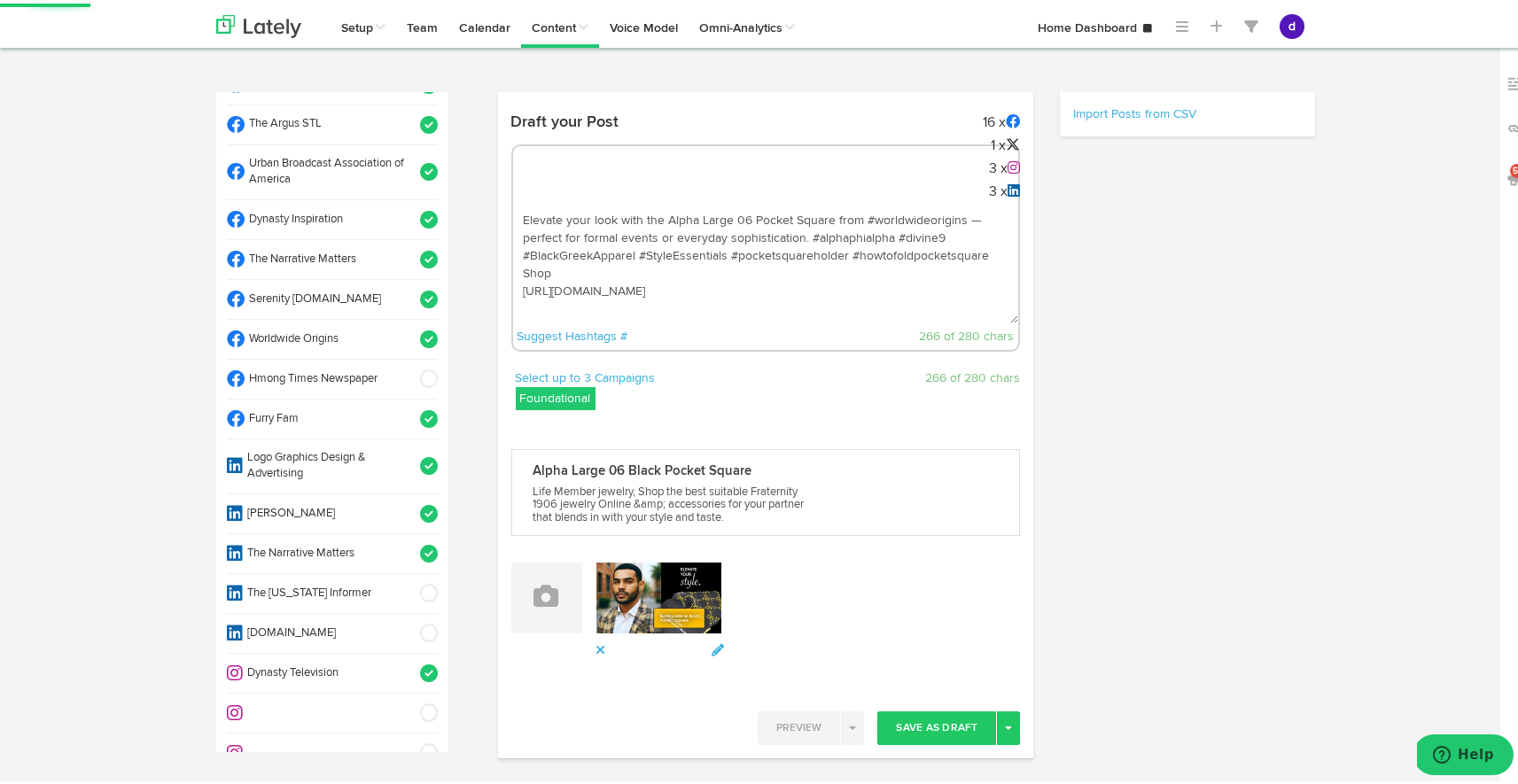
select select "11"
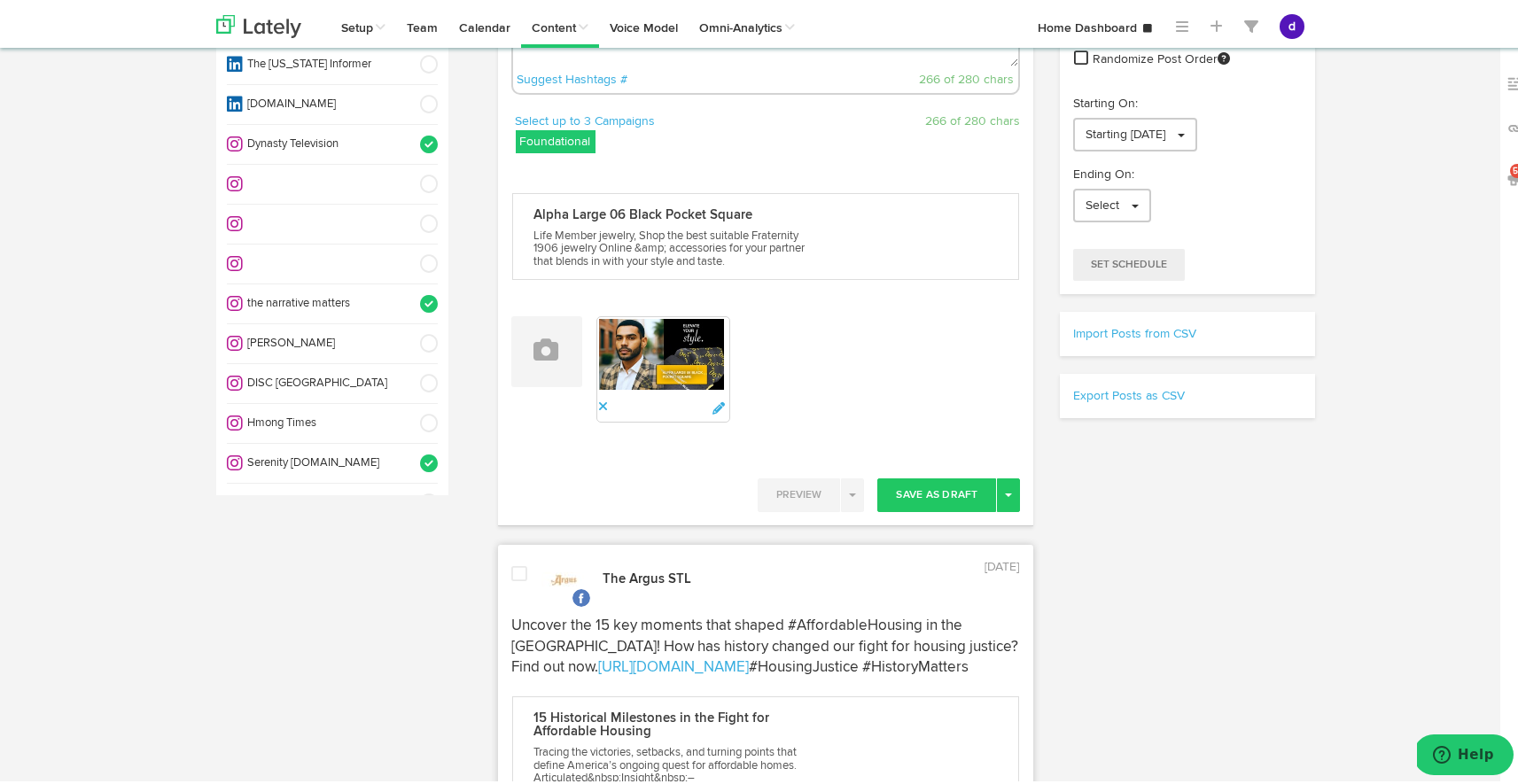
scroll to position [283, 0]
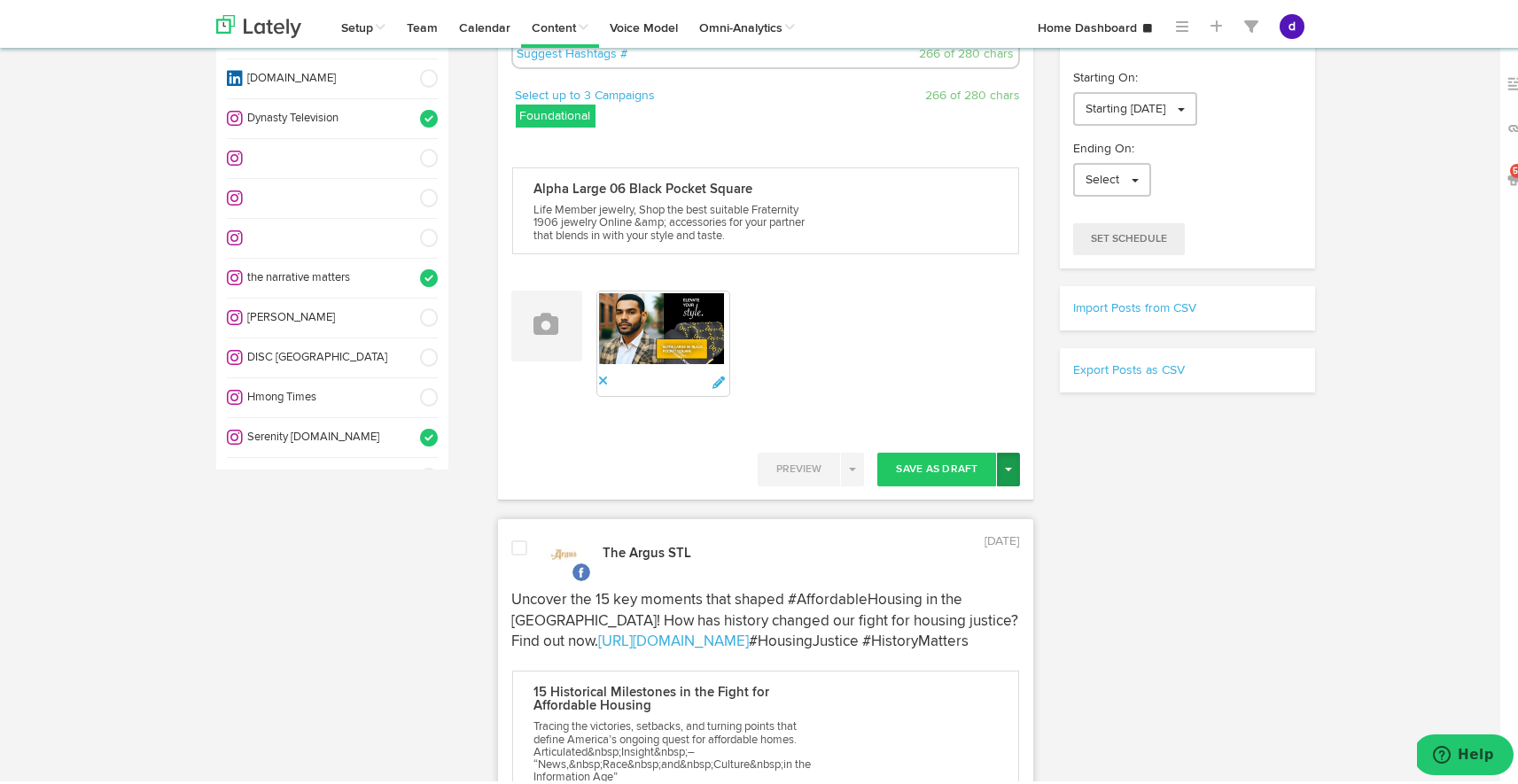
click at [998, 474] on button "Toggle Dropdown" at bounding box center [1009, 466] width 23 height 34
click at [933, 614] on link "Post Now" at bounding box center [947, 616] width 146 height 28
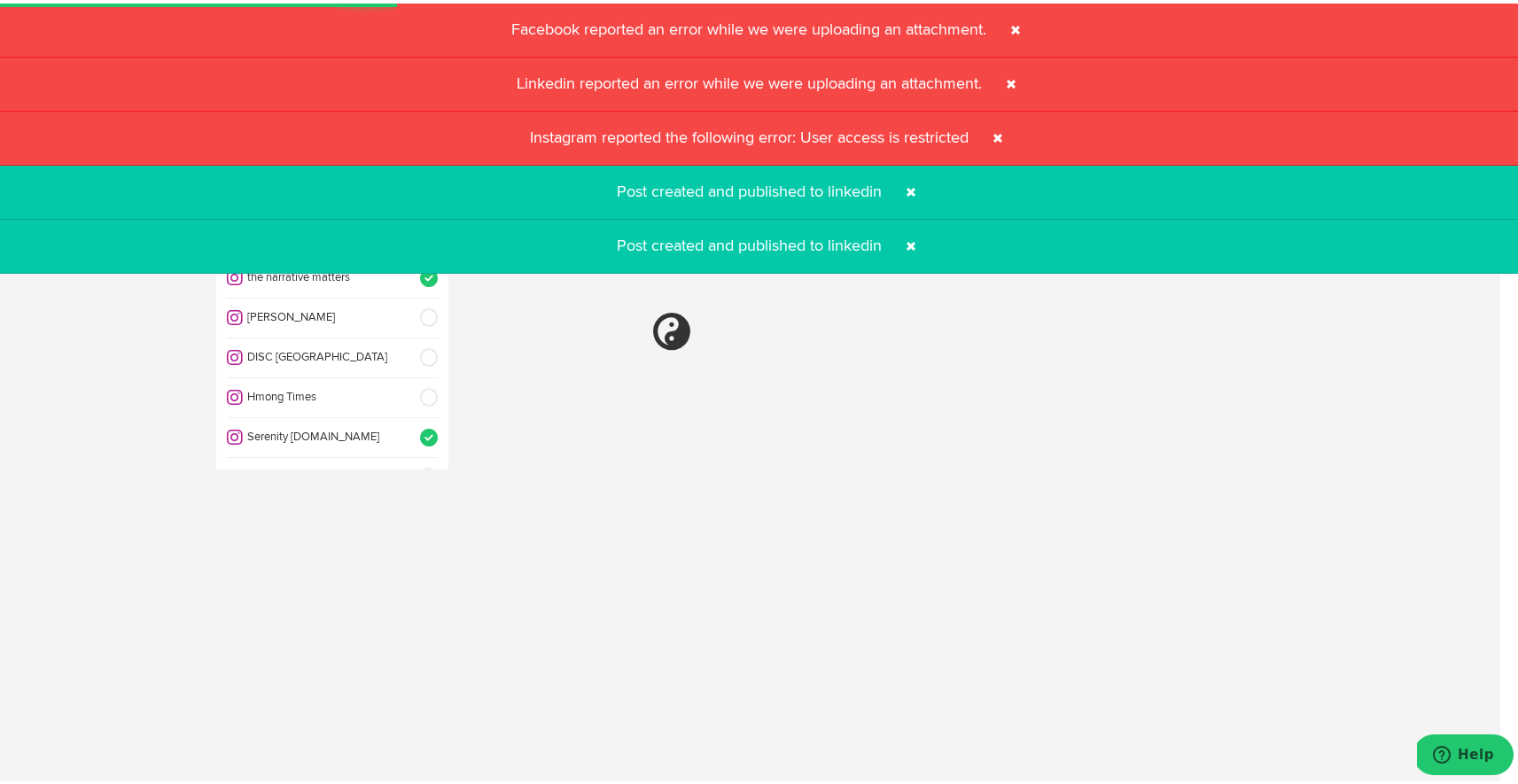
select select "11"
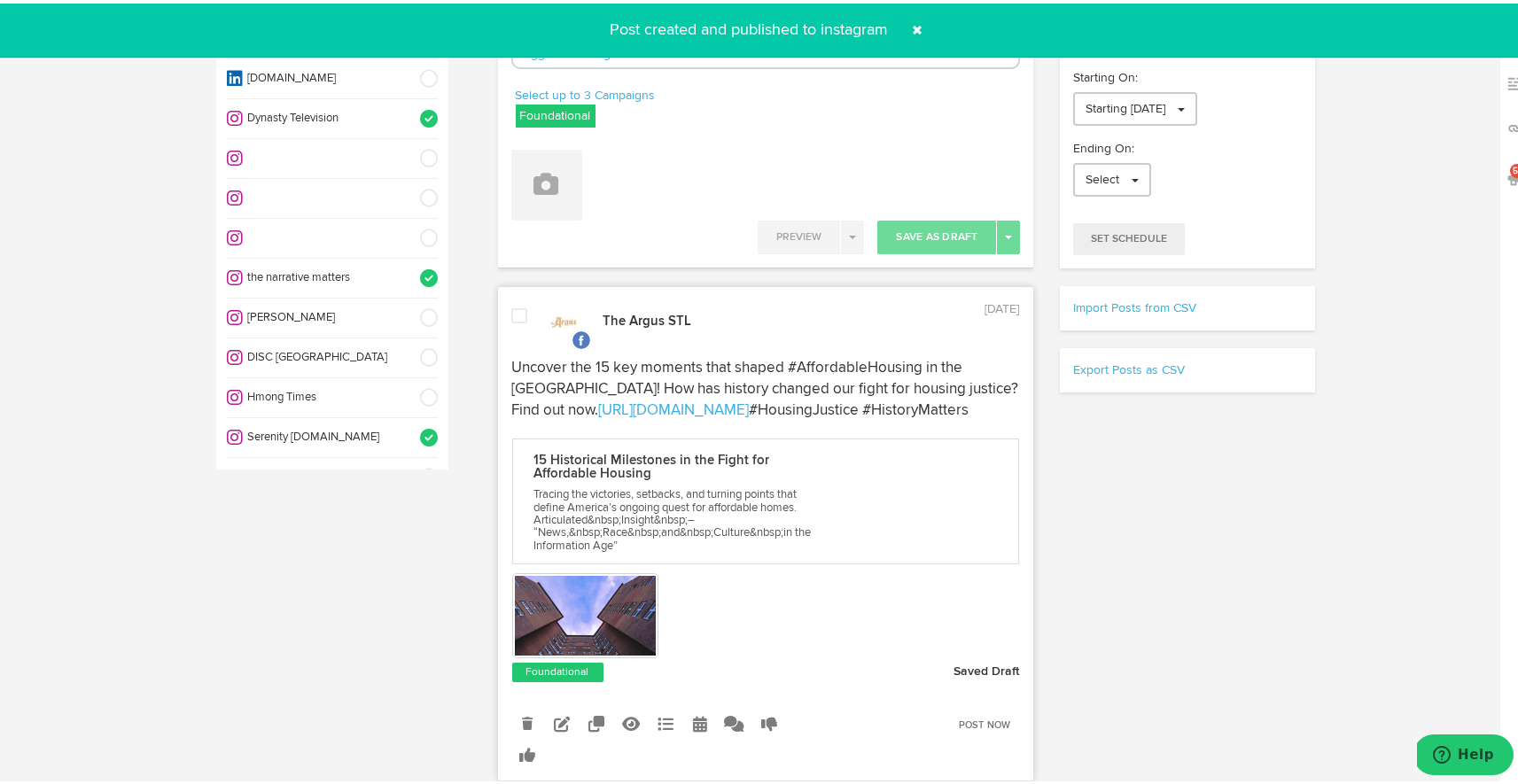
scroll to position [0, 0]
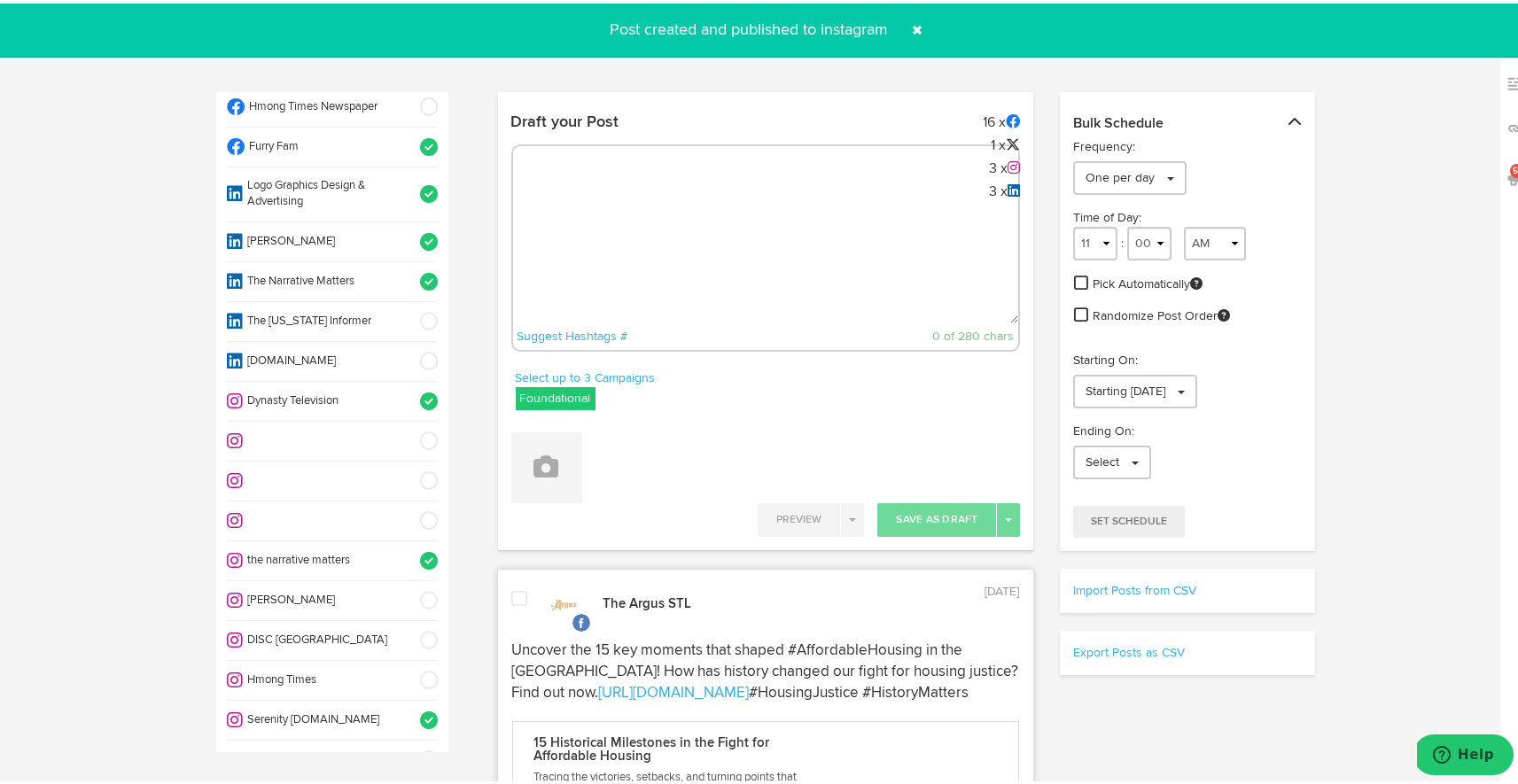
click at [652, 197] on div "Suggest Hashtags # 0 of 280 chars" at bounding box center [766, 245] width 509 height 208
click at [646, 226] on textarea at bounding box center [766, 262] width 506 height 117
paste textarea "https://worldwideorigins.com/blogs/news/greek-paraphernalia-spotlight-the-pbs-3…"
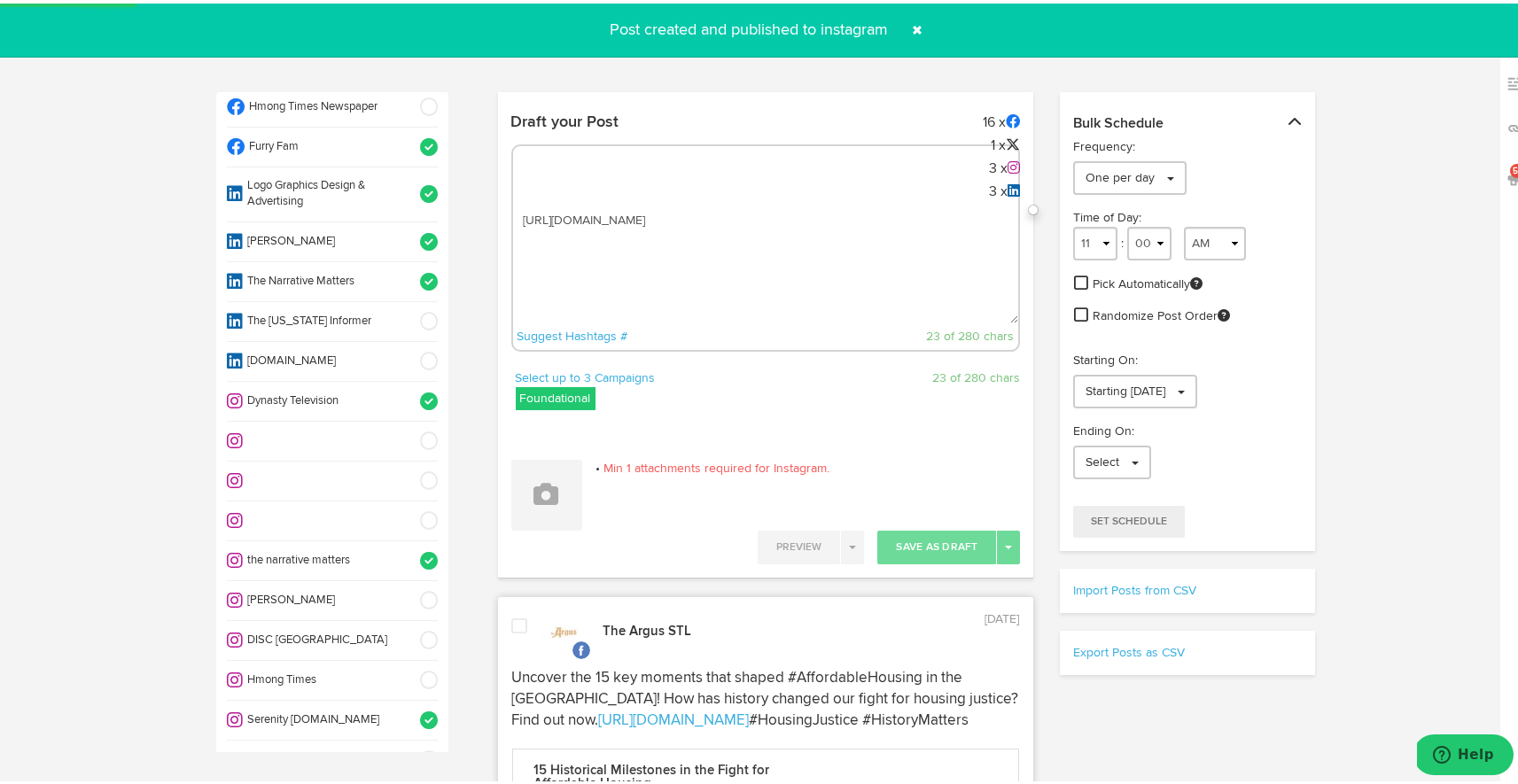
click at [519, 215] on textarea "https://worldwideorigins.com/blogs/news/greek-paraphernalia-spotlight-the-pbs-3…" at bounding box center [766, 262] width 506 height 117
click at [529, 232] on textarea "Shop Phbetasigmabowtie #pbsbowtie https://worldwideorigins.com/blogs/news/greek…" at bounding box center [766, 262] width 506 height 117
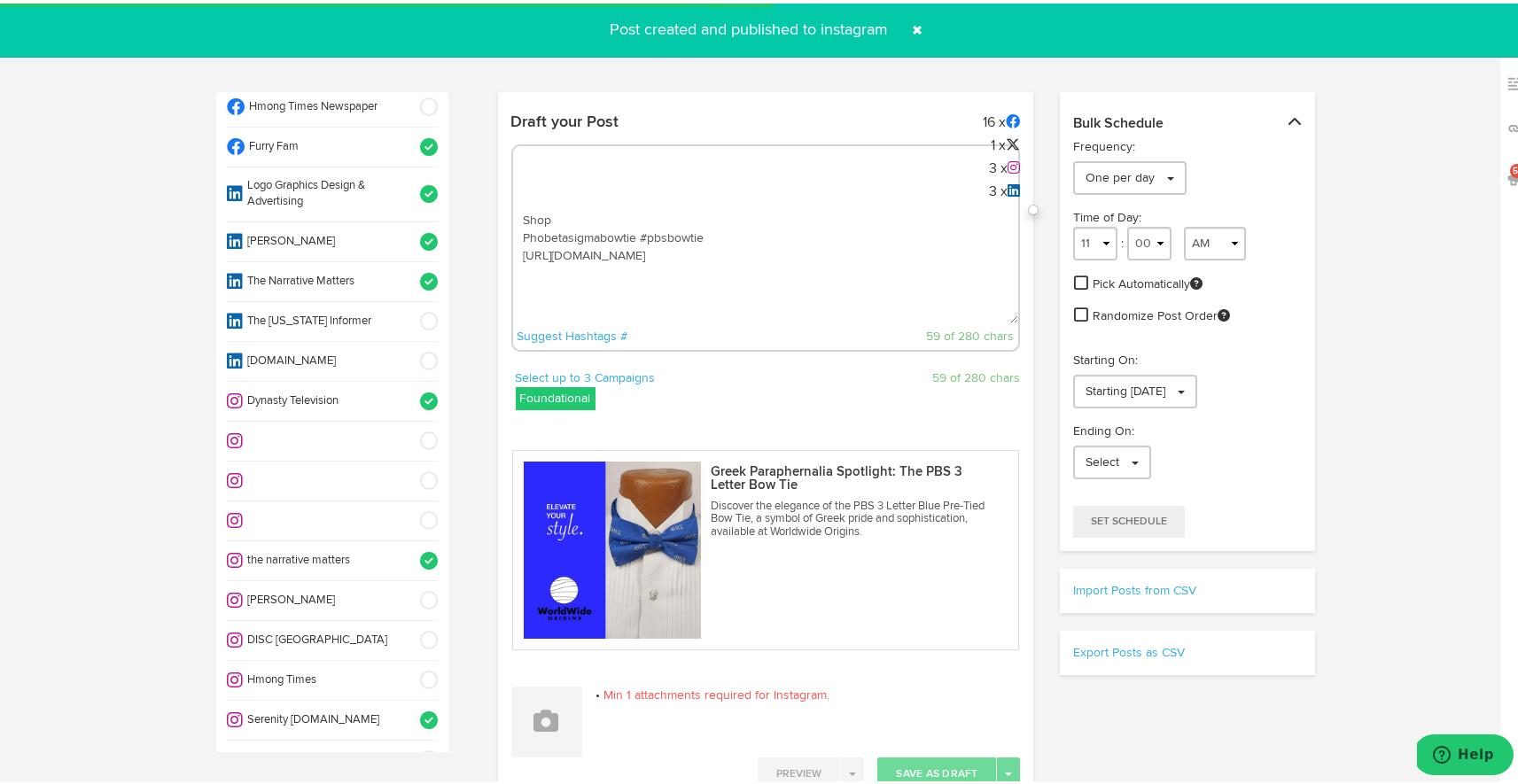
click at [518, 231] on textarea "Shop Phobetasigmabowtie #pbsbowtie https://worldwideorigins.com/blogs/news/gree…" at bounding box center [766, 262] width 506 height 117
click at [637, 231] on textarea "Shop #Phobetasigmabowtie #pbsbowtie https://worldwideorigins.com/blogs/news/gre…" at bounding box center [766, 262] width 506 height 117
click at [717, 233] on textarea "Shop #Phobetasigmabowties #pbsbowtie https://worldwideorigins.com/blogs/news/gr…" at bounding box center [766, 262] width 506 height 117
click at [532, 187] on div "Shop #Phobetasigmabowties #pbsbowties #divine9 #bglo https://worldwideorigins.c…" at bounding box center [766, 245] width 509 height 208
click at [518, 217] on textarea "Shop #Phobetasigmabowties #pbsbowties #divine9 #bglo https://worldwideorigins.c…" at bounding box center [766, 262] width 506 height 117
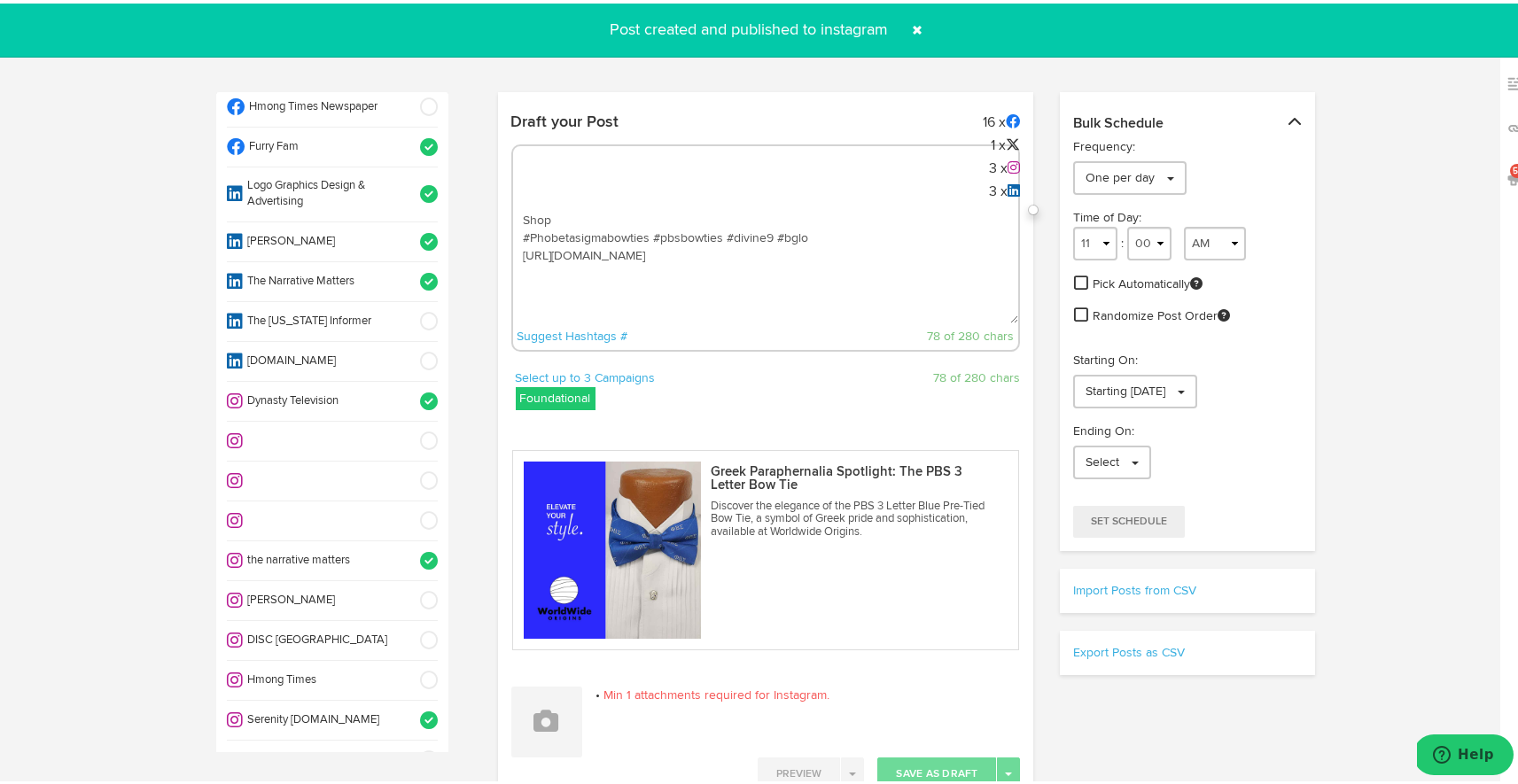
paste textarea "Make a statement with the PBS Blue Bow Tie—where tradition meets sophistication…"
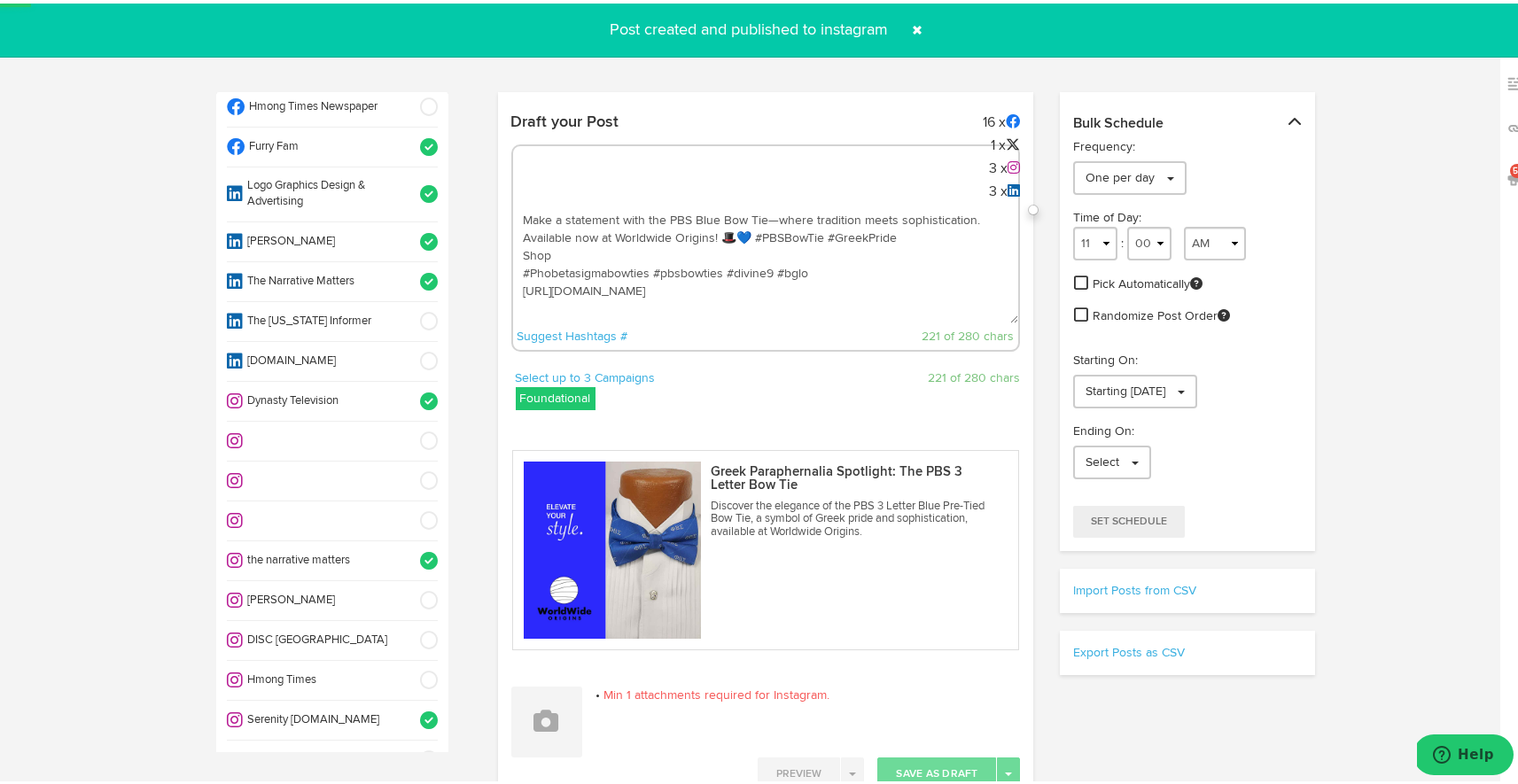
drag, startPoint x: 549, startPoint y: 253, endPoint x: 468, endPoint y: 245, distance: 81.4
click at [519, 270] on textarea "Make a statement with the PBS Blue Bow Tie—where tradition meets sophistication…" at bounding box center [766, 262] width 506 height 117
paste textarea "Shop"
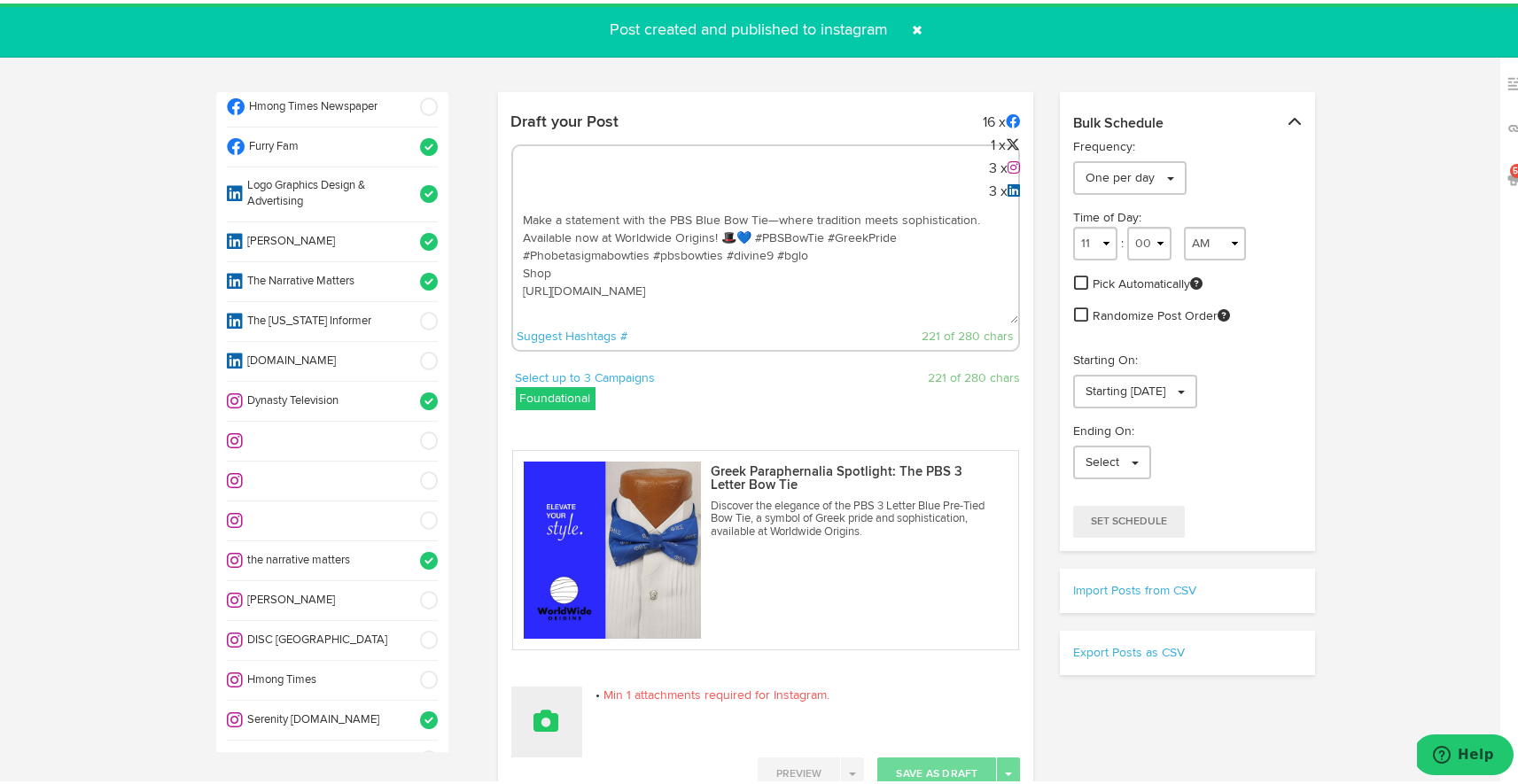
type textarea "Make a statement with the PBS Blue Bow Tie—where tradition meets sophistication…"
click at [546, 723] on icon at bounding box center [547, 717] width 25 height 25
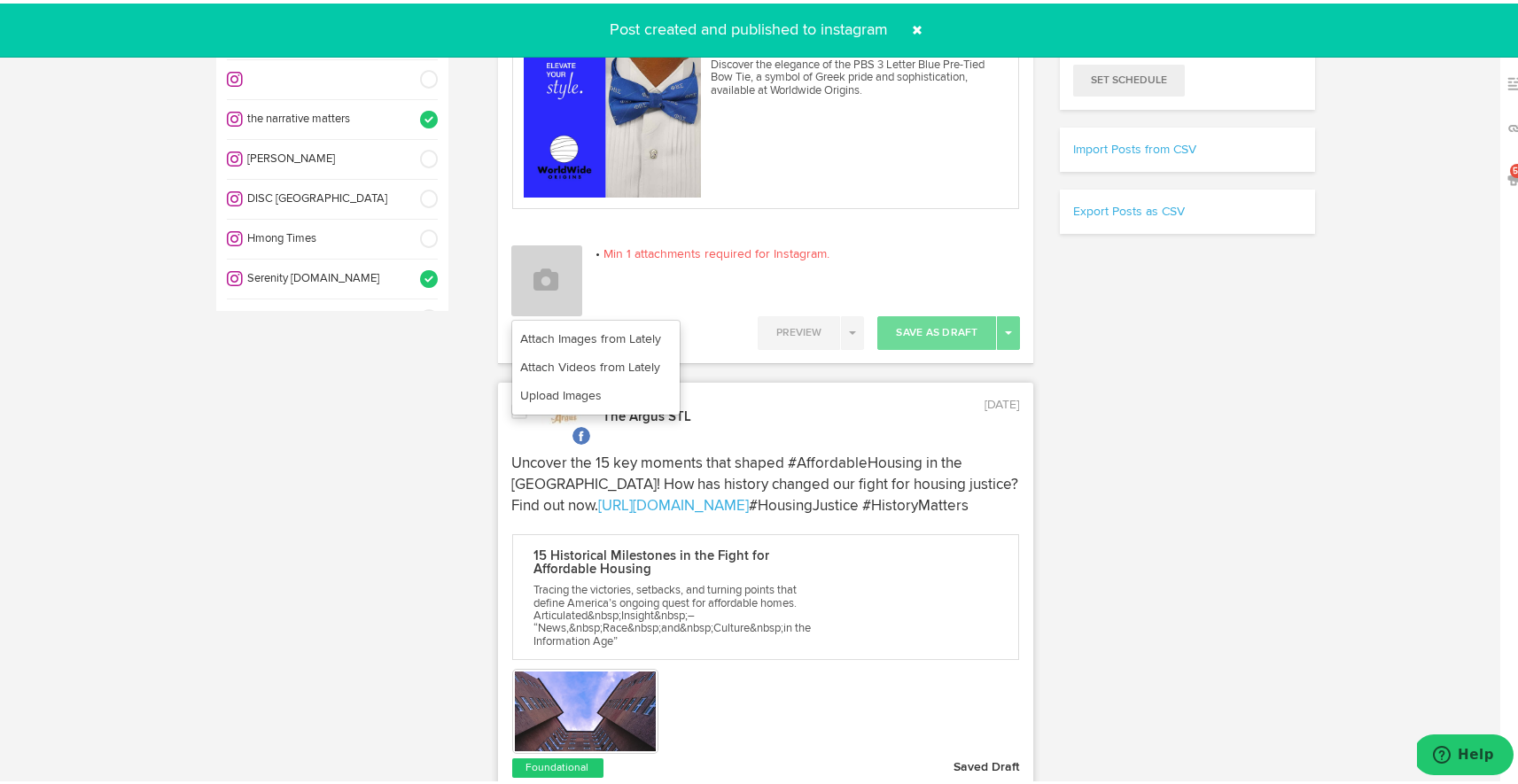
scroll to position [483, 0]
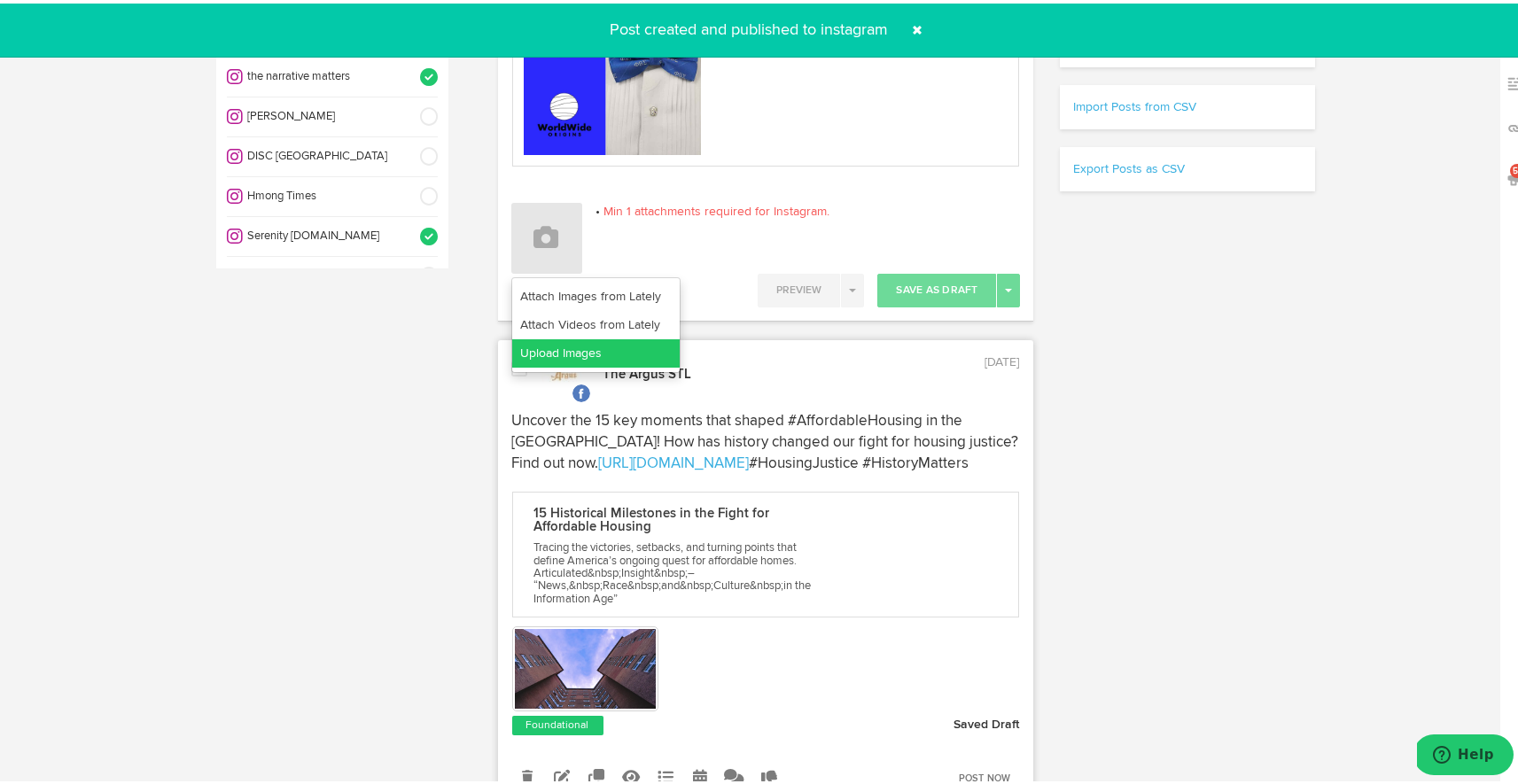
click at [649, 338] on link "Upload Images" at bounding box center [595, 350] width 168 height 28
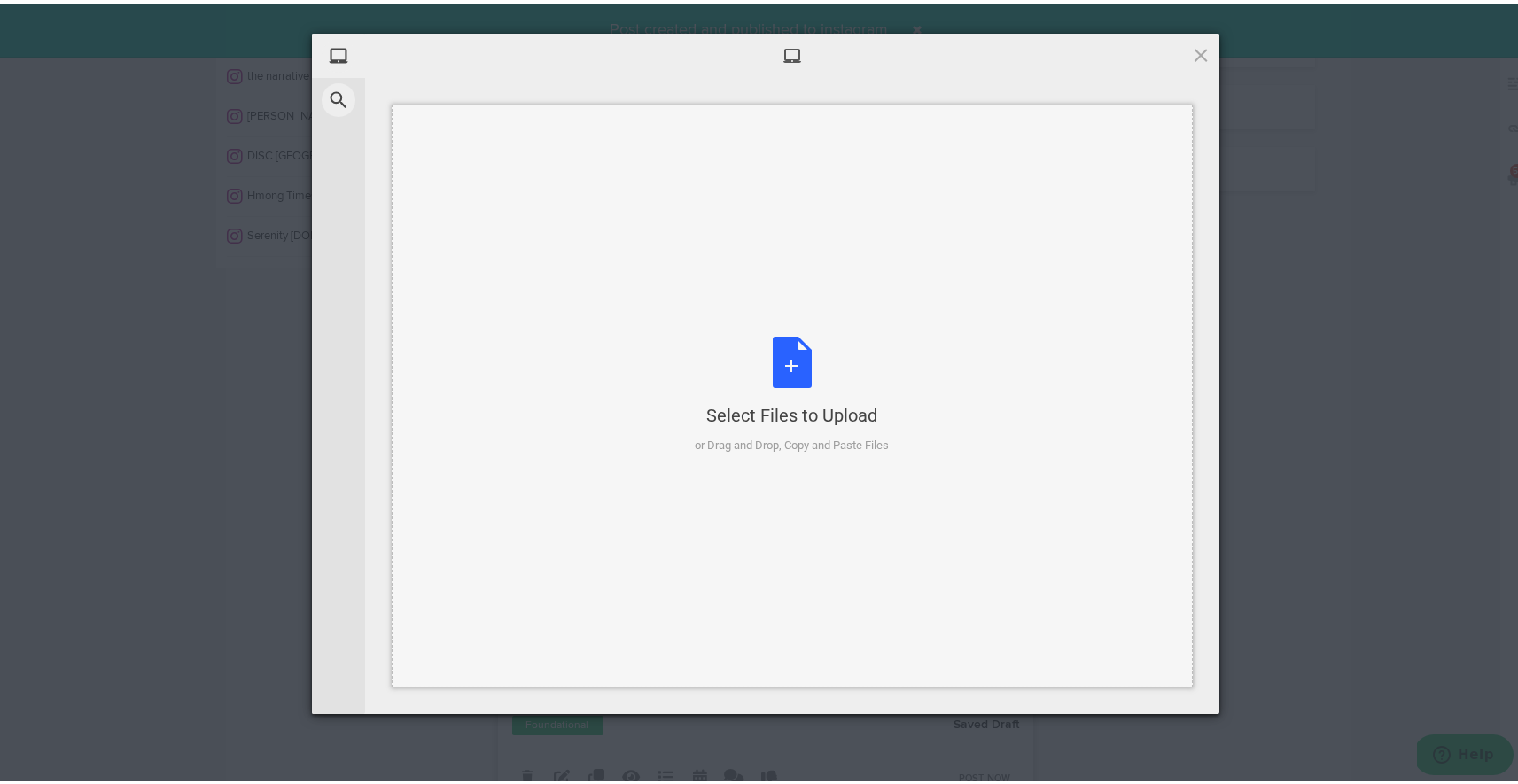
click at [800, 343] on div "Select Files to Upload or Drag and Drop, Copy and Paste Files" at bounding box center [792, 392] width 194 height 118
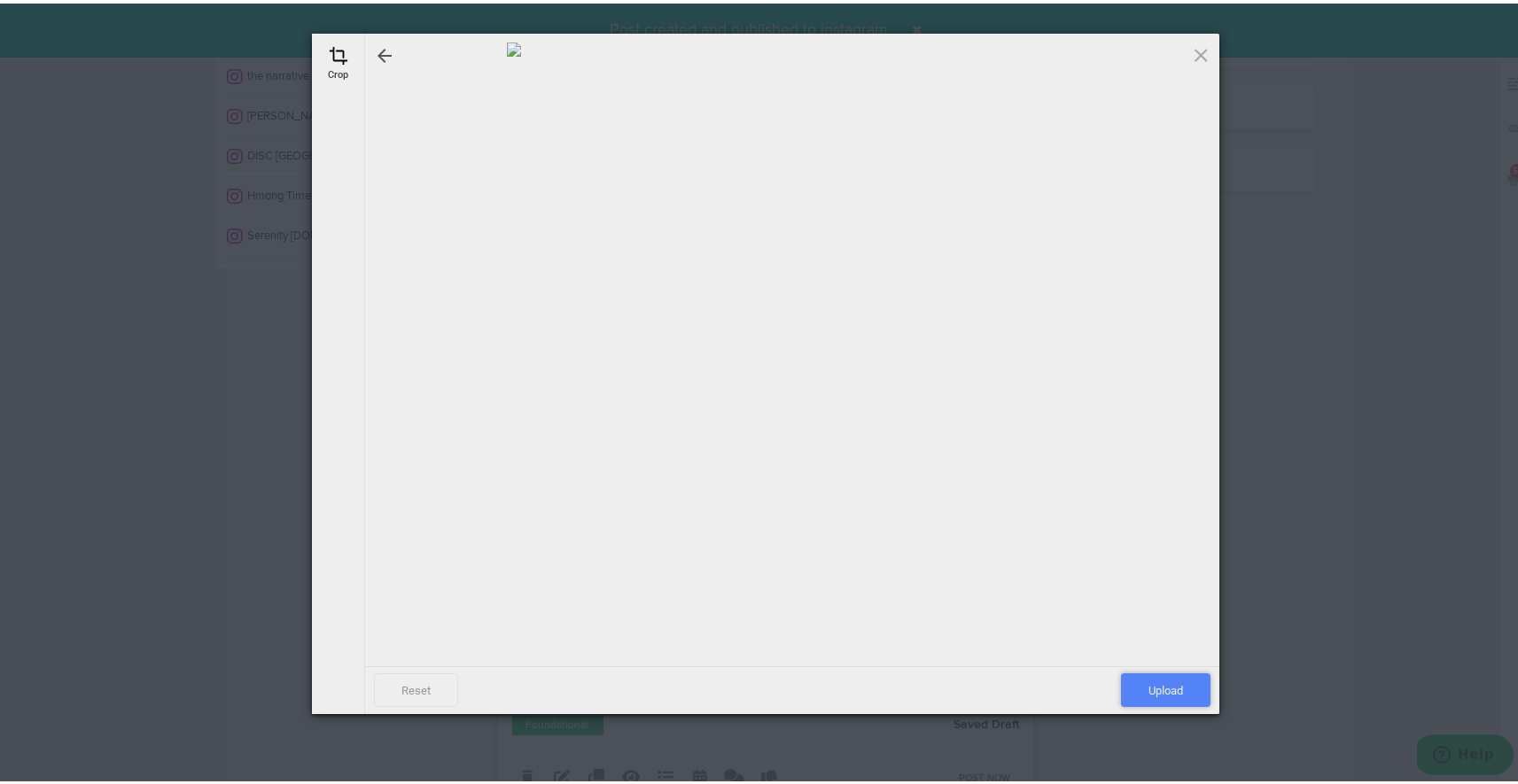
click at [1144, 687] on span "Upload" at bounding box center [1165, 686] width 90 height 34
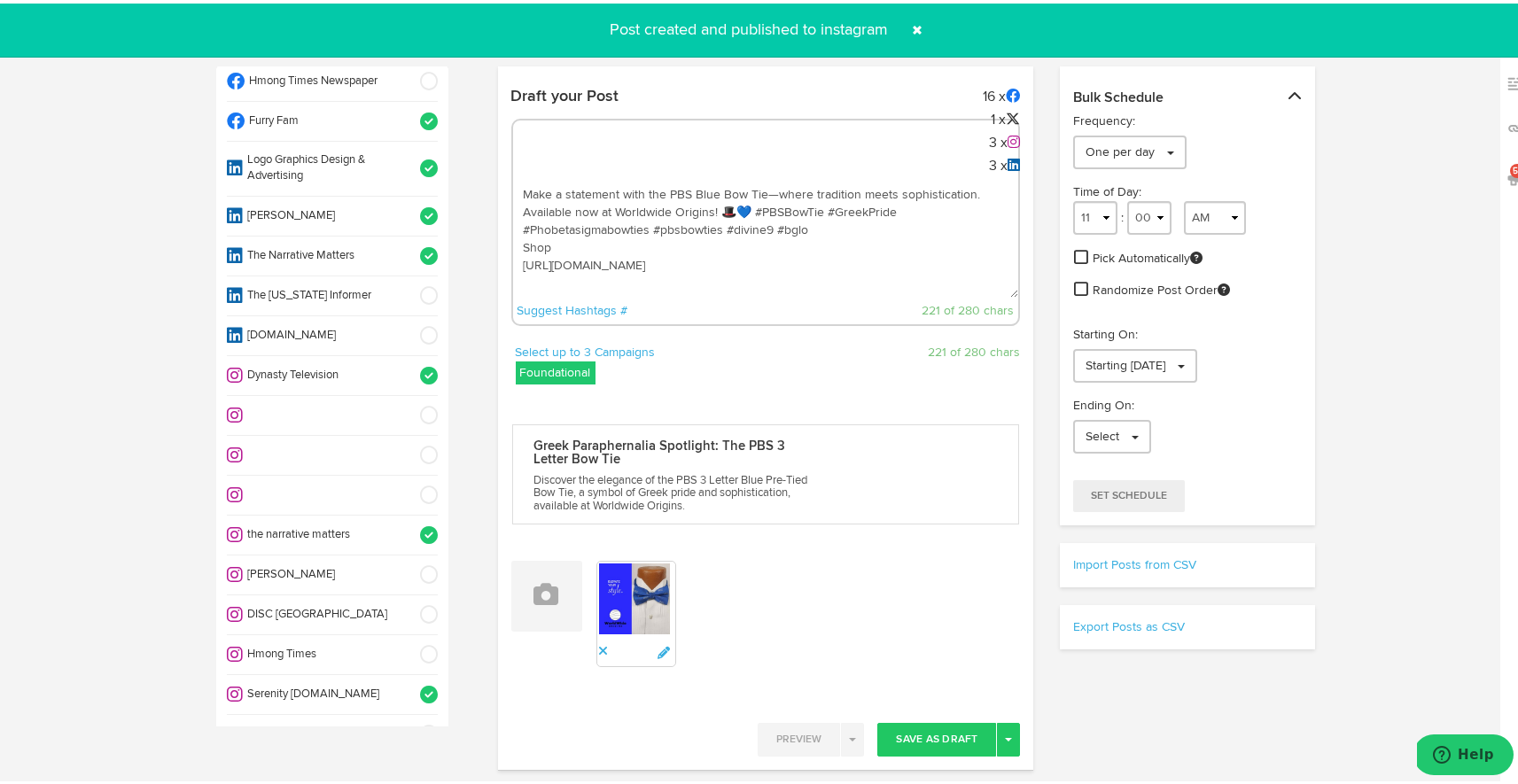
scroll to position [0, 0]
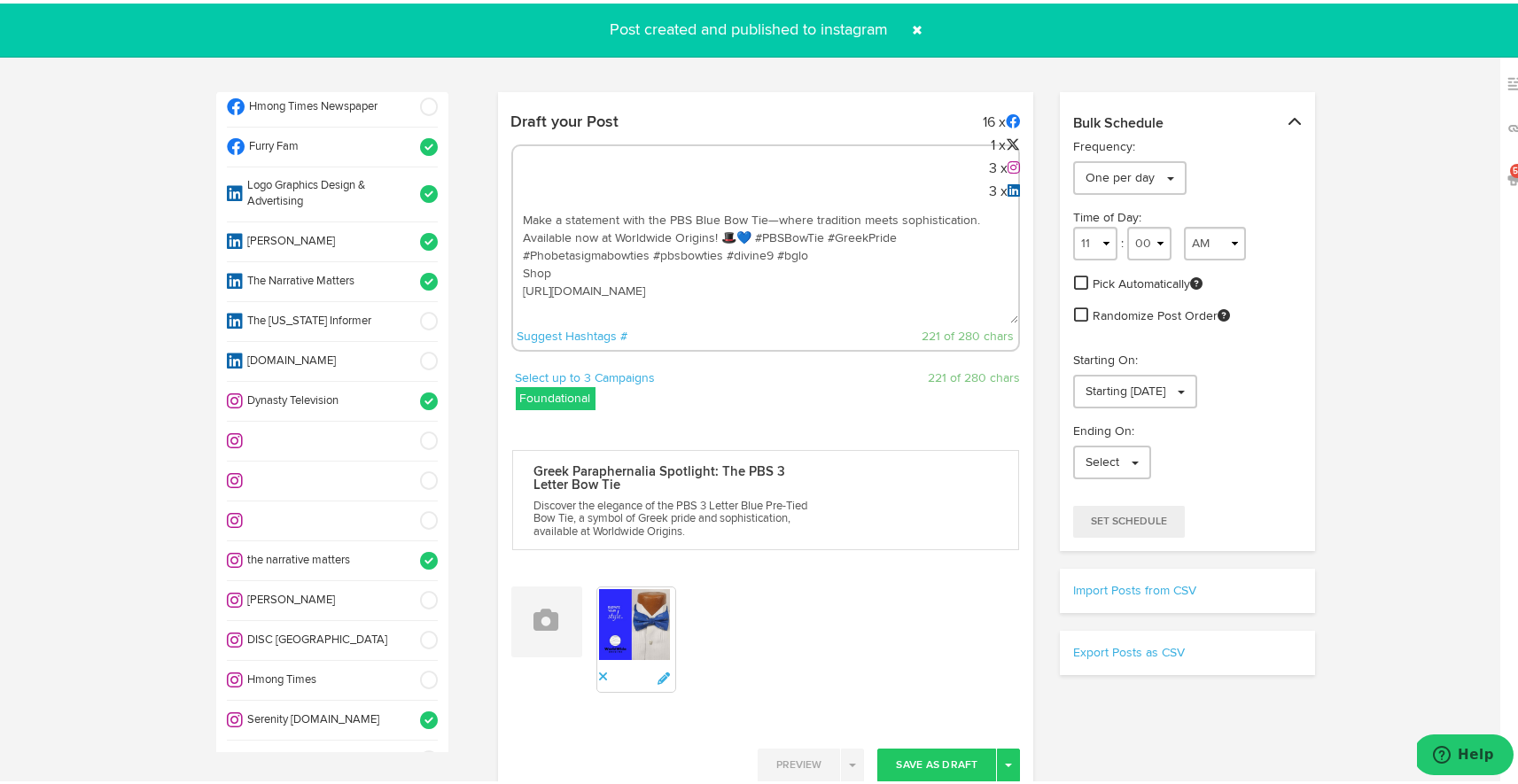
click at [543, 254] on textarea "Make a statement with the PBS Blue Bow Tie—where tradition meets sophistication…" at bounding box center [766, 262] width 506 height 117
click at [518, 249] on textarea "Make a statement with the PBS Blue Bow Tie—where tradition meets sophistication…" at bounding box center [766, 262] width 506 height 117
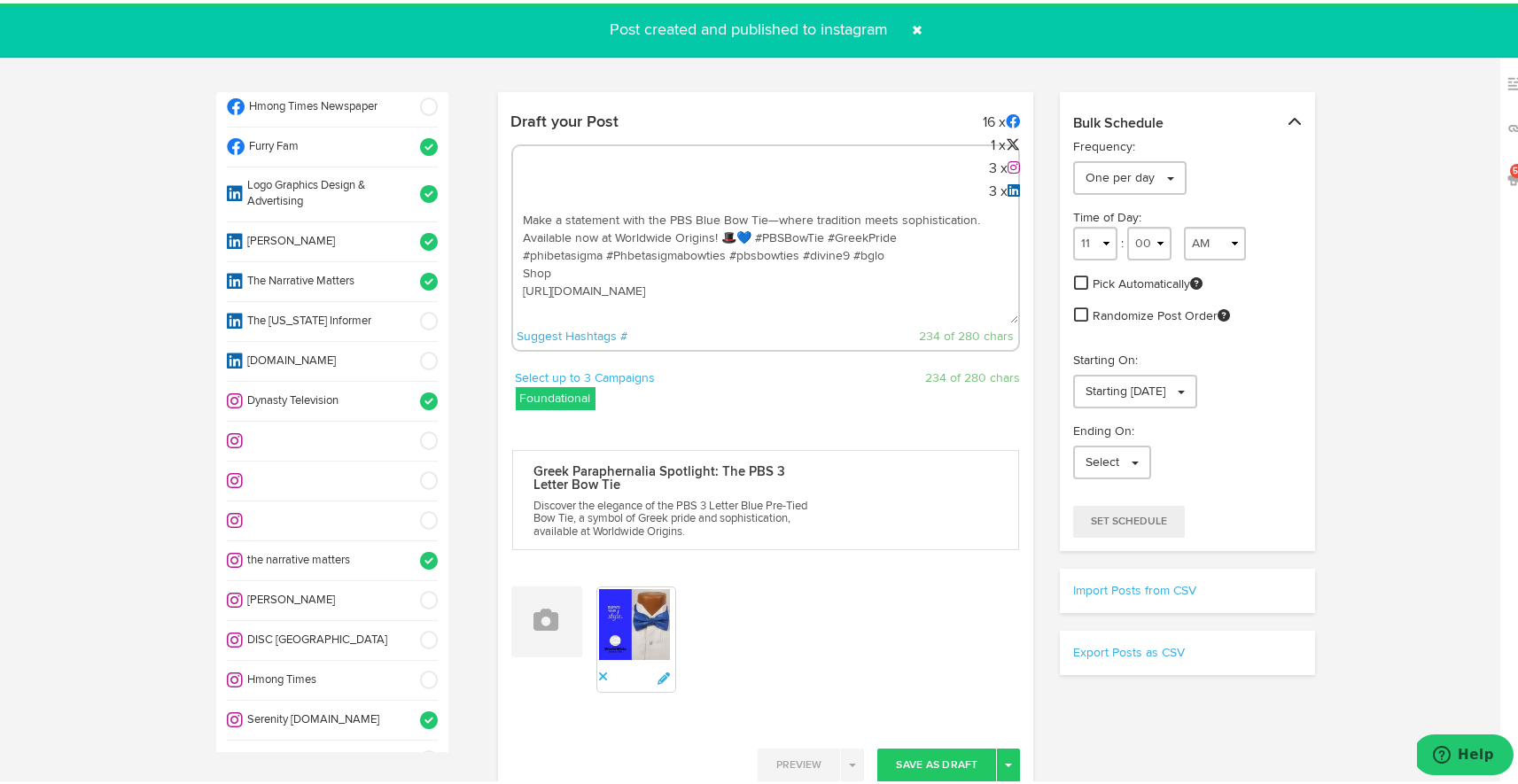
click at [712, 286] on textarea "Make a statement with the PBS Blue Bow Tie—where tradition meets sophistication…" at bounding box center [766, 262] width 506 height 117
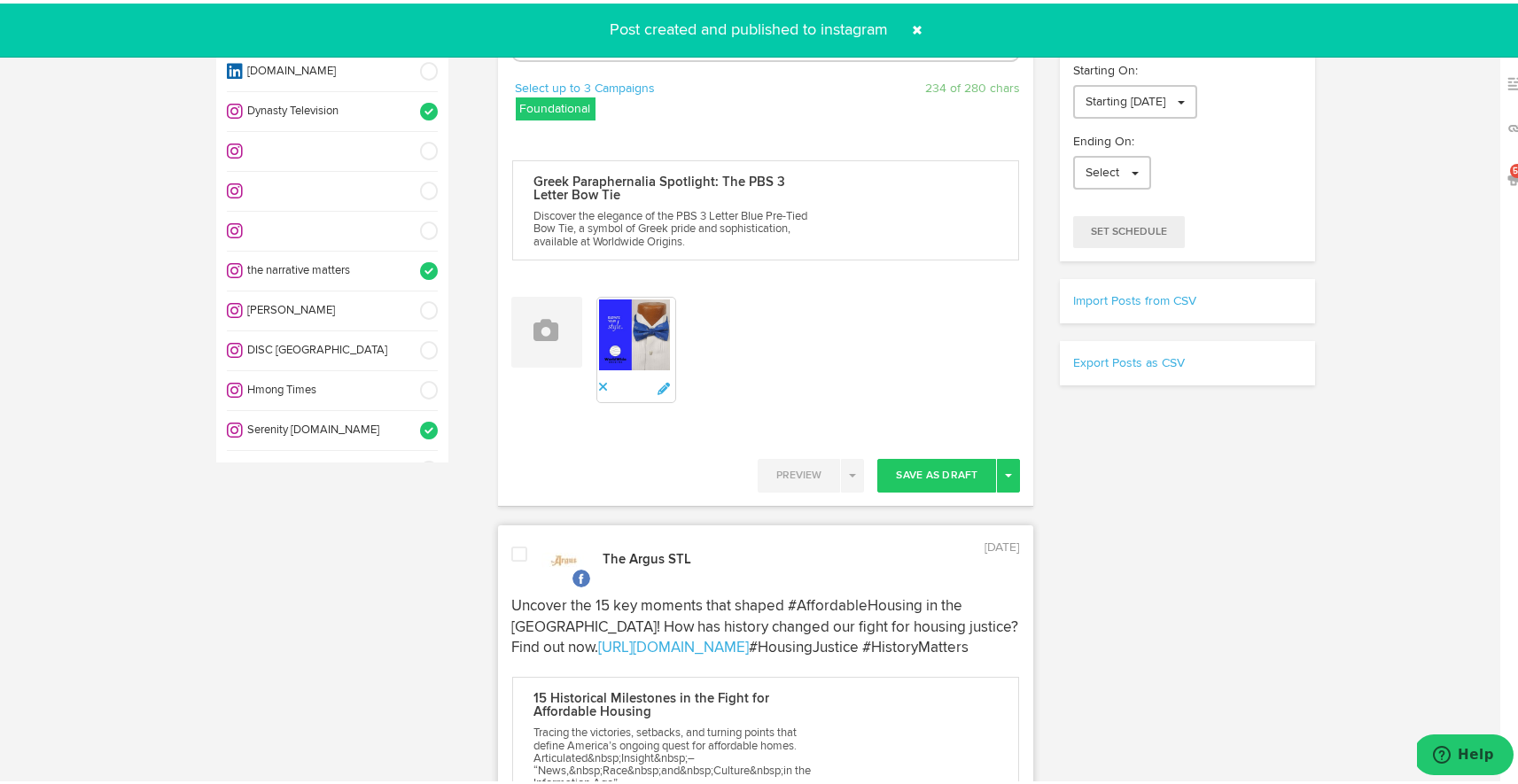
scroll to position [349, 0]
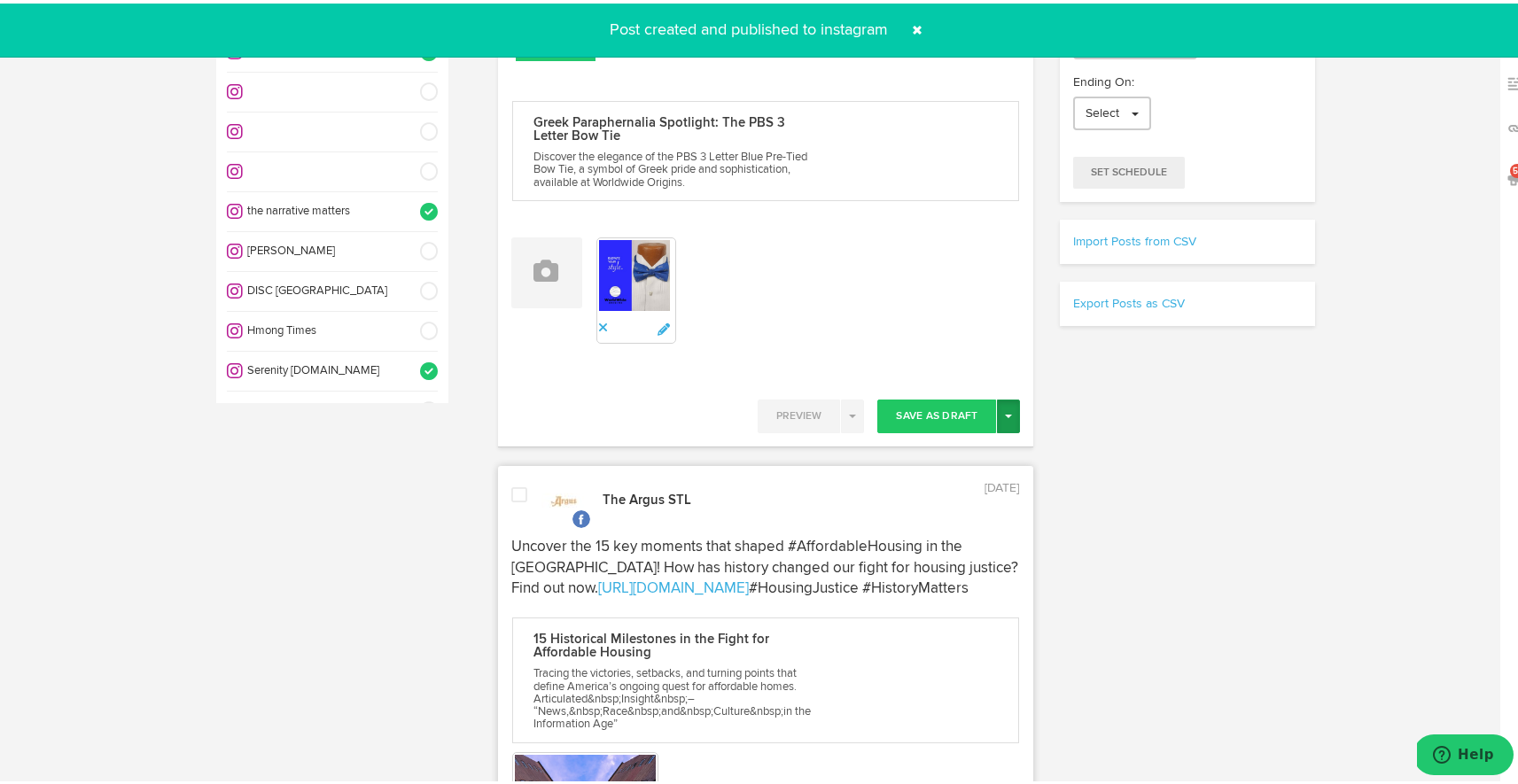
type textarea "Make a statement with the PBS Blue Bow Tie—where tradition meets sophistication…"
click at [1005, 411] on span "button" at bounding box center [1009, 412] width 7 height 4
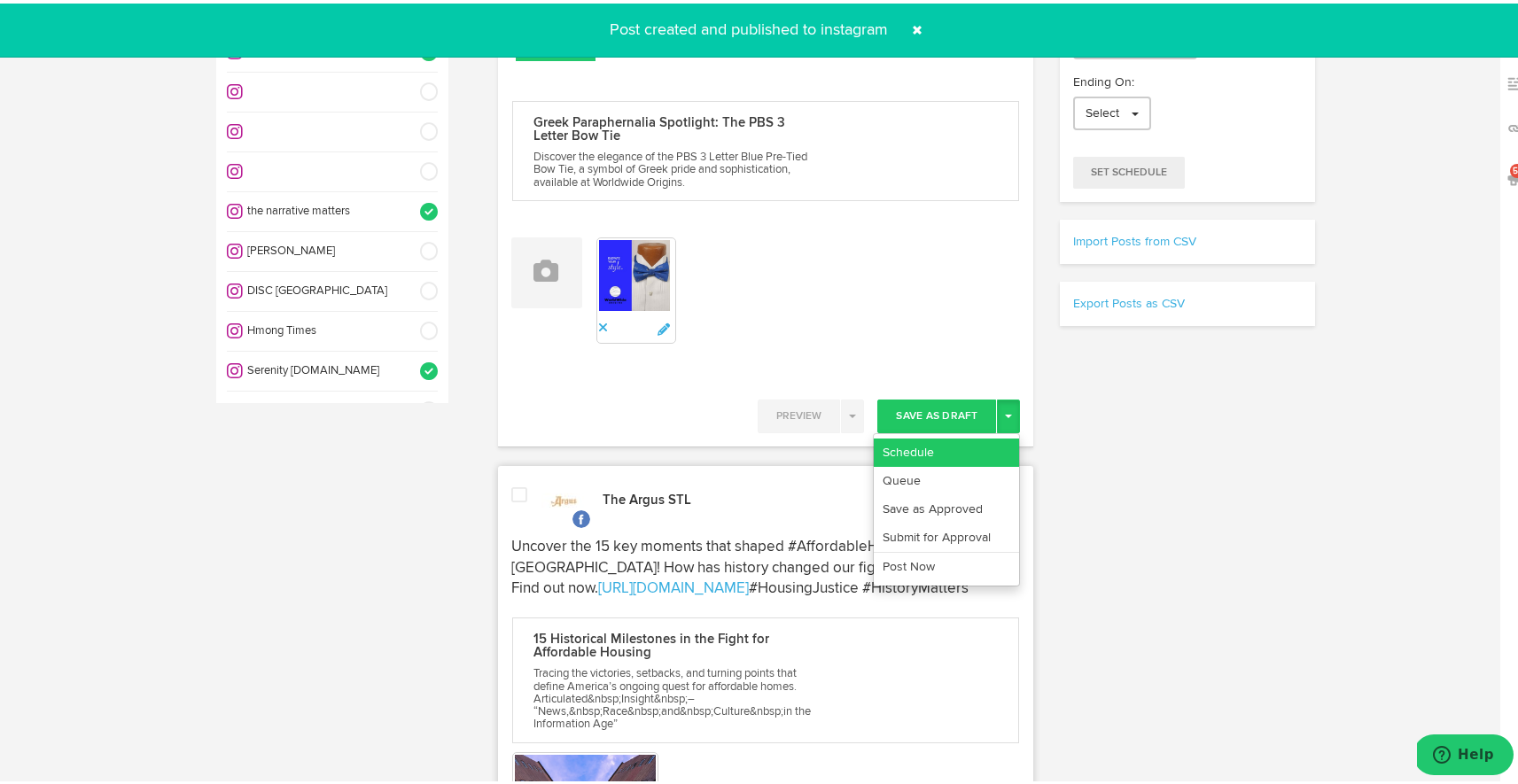
click at [979, 443] on link "Schedule" at bounding box center [947, 449] width 146 height 28
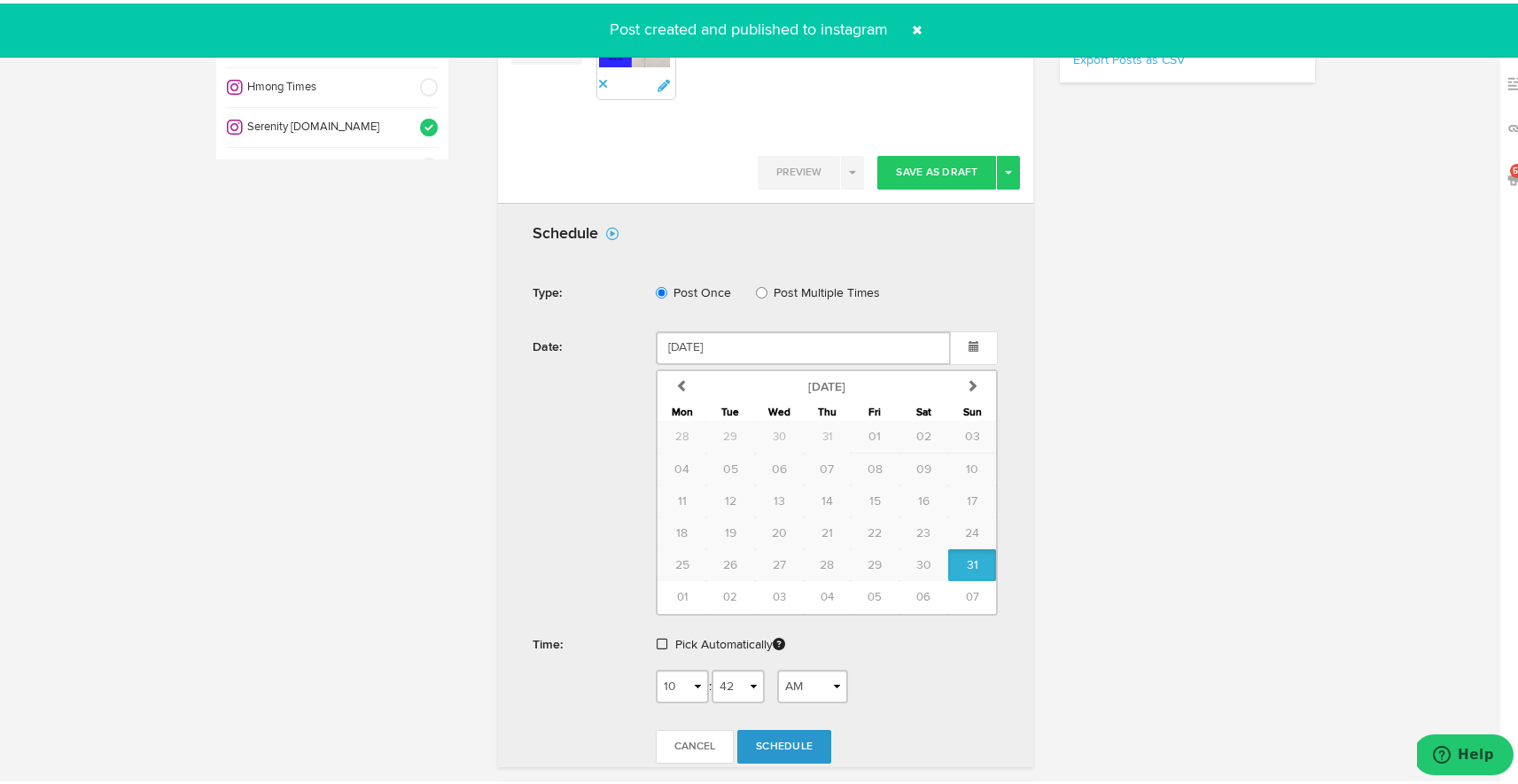
scroll to position [646, 0]
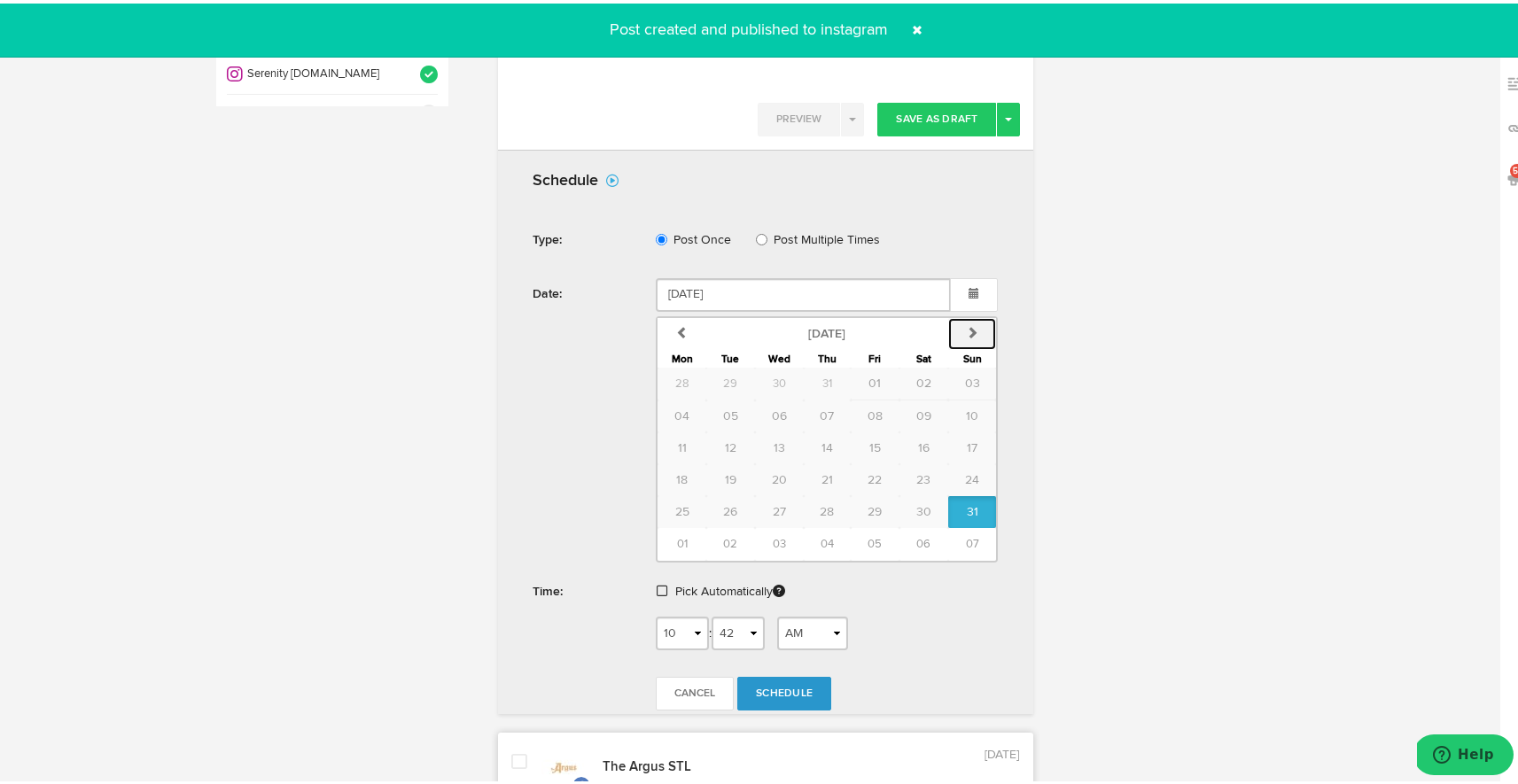
click at [966, 325] on icon "button" at bounding box center [972, 329] width 12 height 12
click at [820, 373] on span "04" at bounding box center [827, 380] width 15 height 12
type input "September 04 2025"
click at [756, 689] on span "Schedule" at bounding box center [784, 690] width 57 height 11
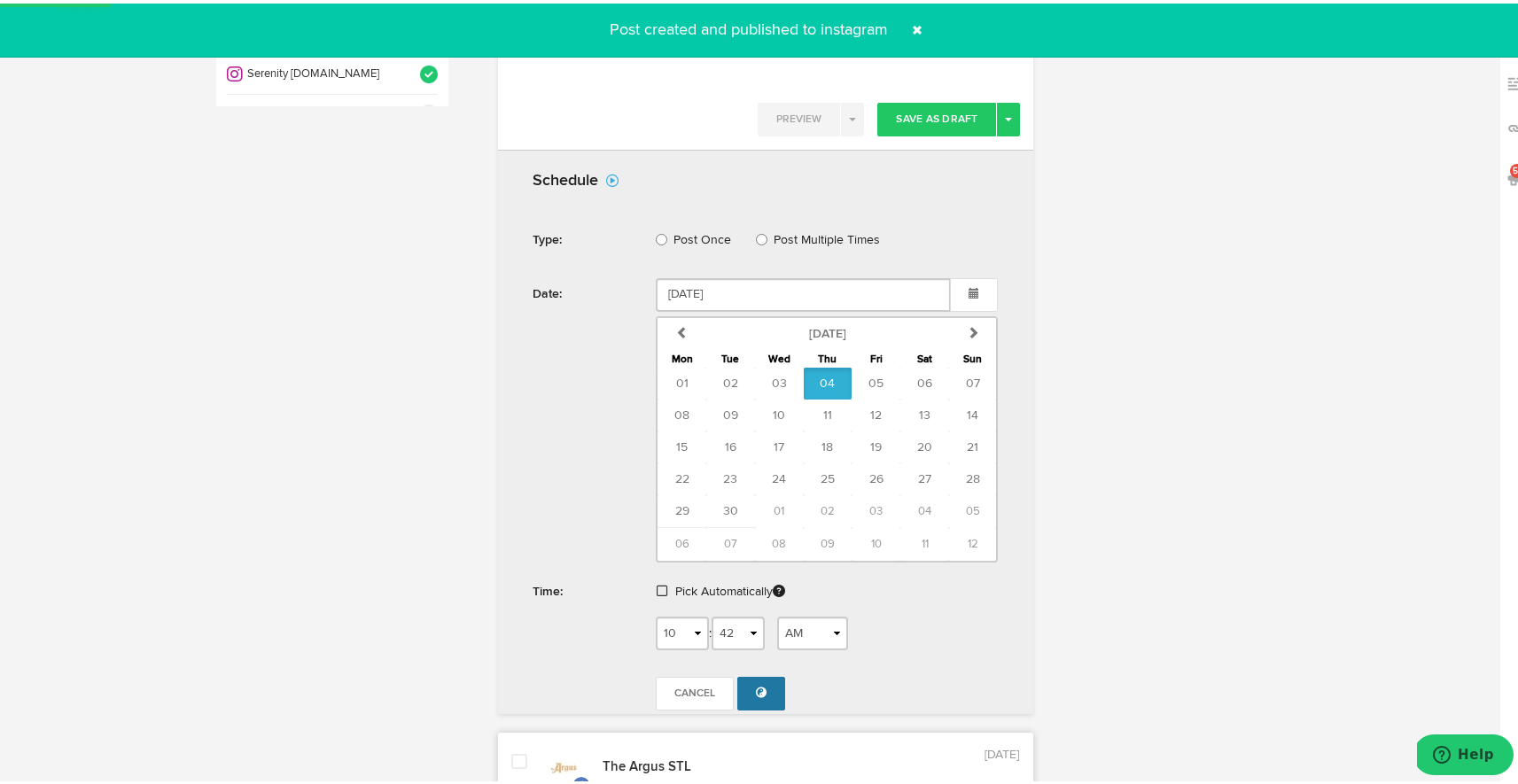
radio input "true"
select select "11"
select select "14"
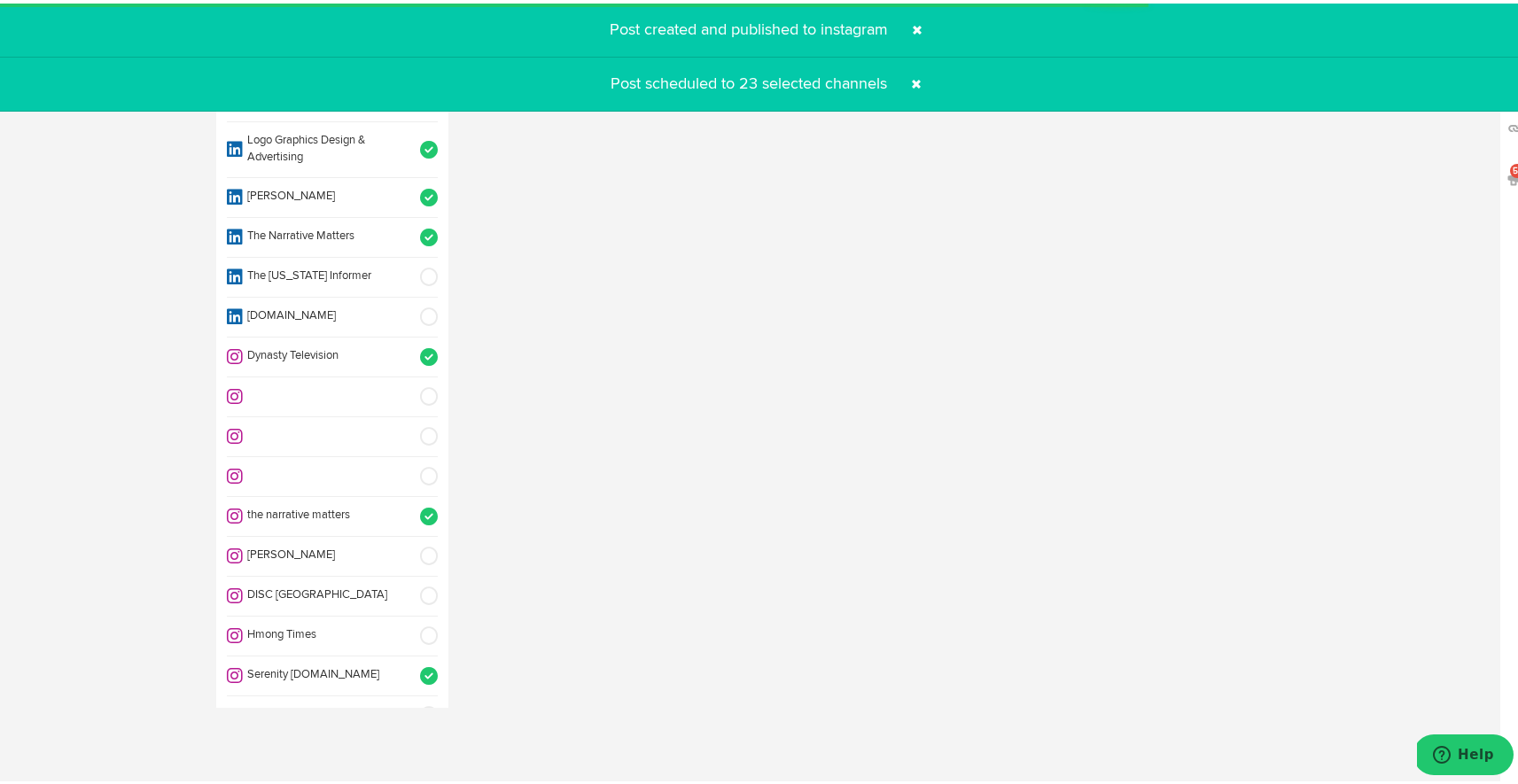
select select "11"
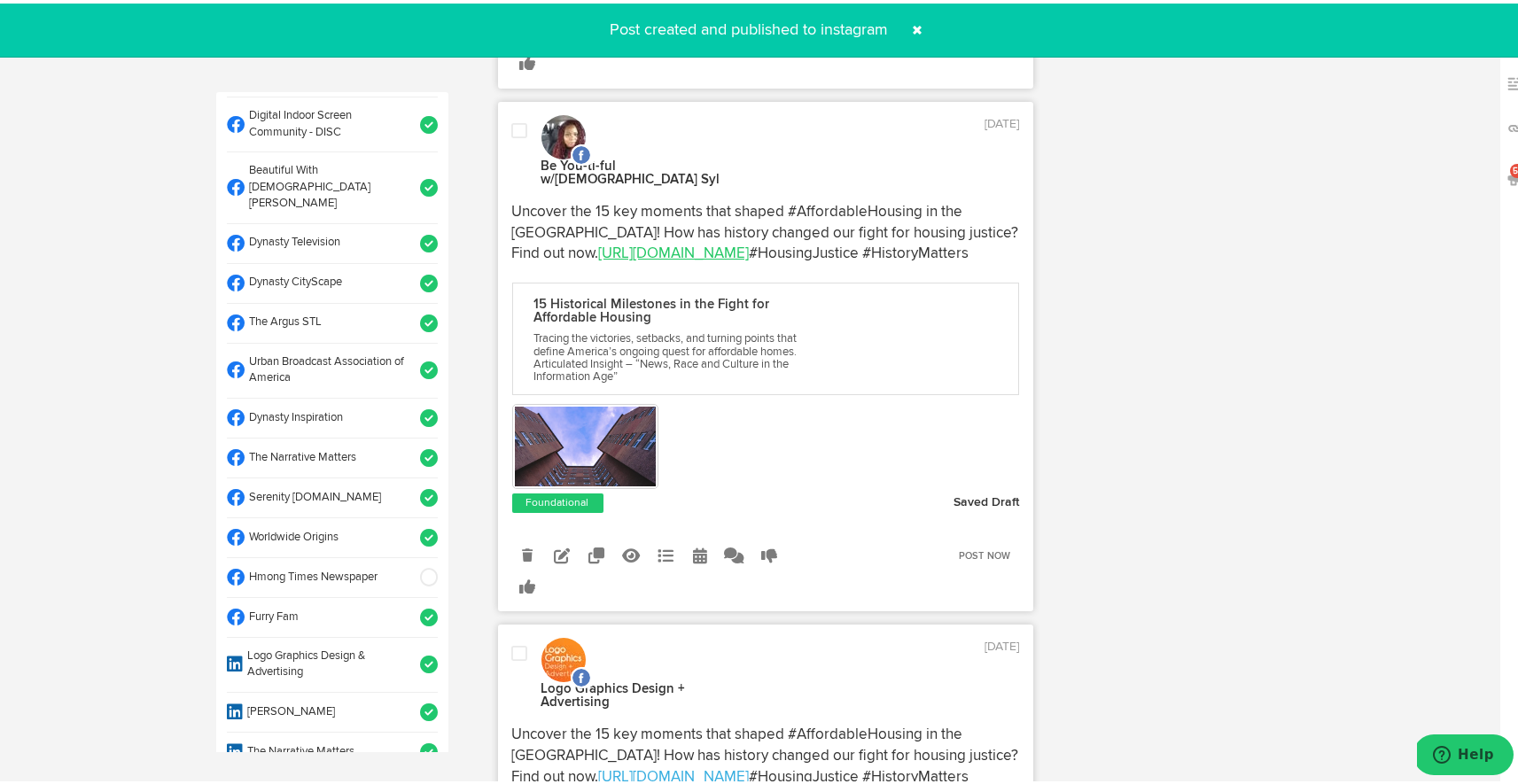
scroll to position [512, 0]
